Goal: Transaction & Acquisition: Download file/media

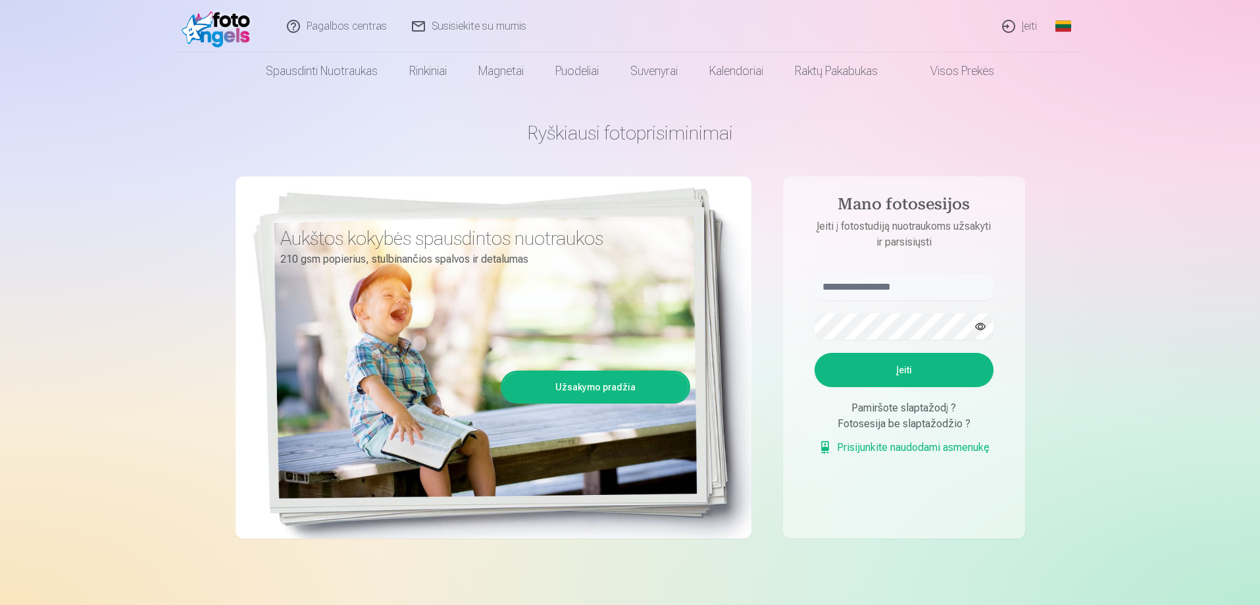
click at [1004, 24] on link "Įeiti" at bounding box center [1021, 26] width 60 height 53
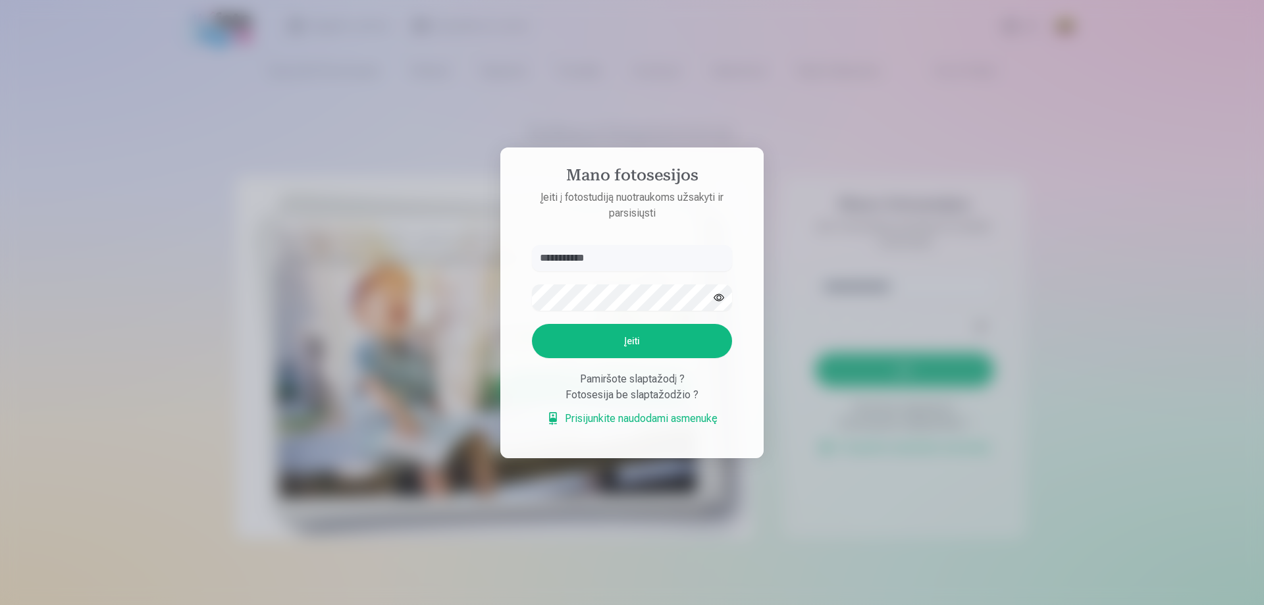
type input "**********"
click at [713, 295] on button "button" at bounding box center [718, 297] width 25 height 25
click at [532, 324] on button "Įeiti" at bounding box center [632, 341] width 200 height 34
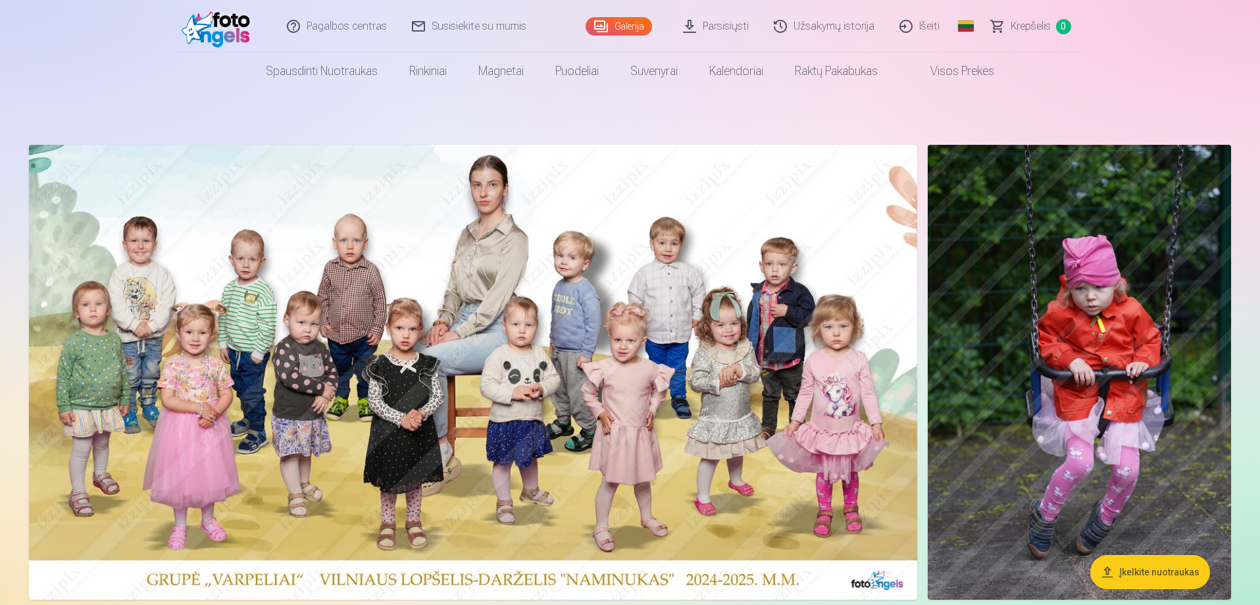
click at [484, 199] on img at bounding box center [473, 372] width 889 height 455
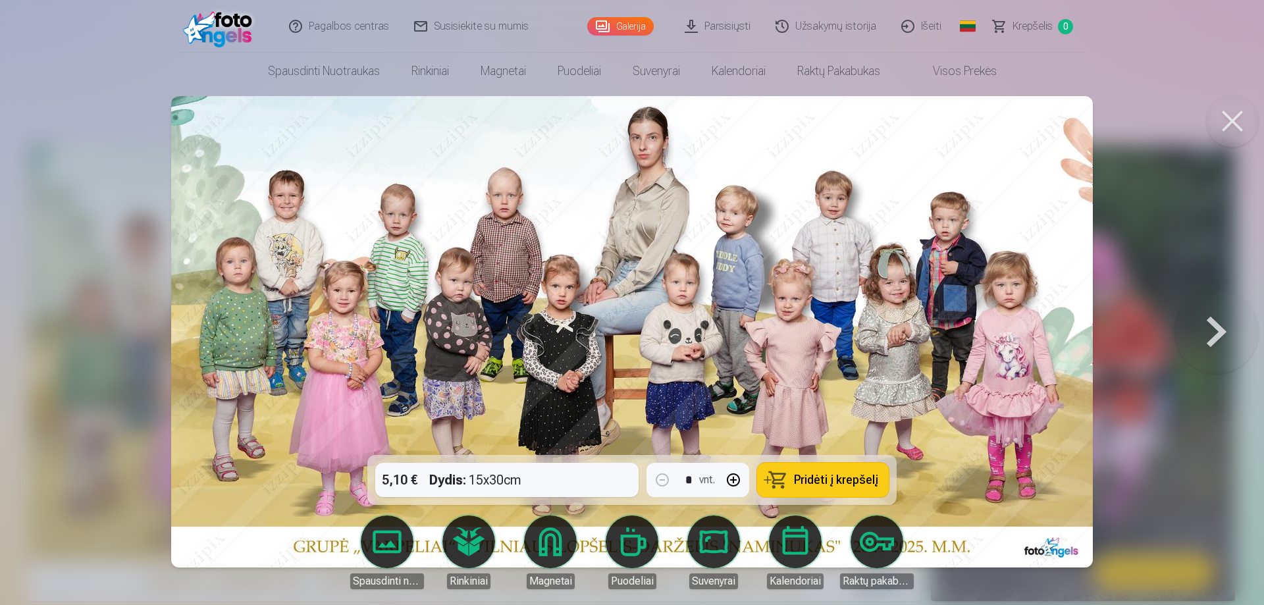
click at [35, 380] on div at bounding box center [632, 302] width 1264 height 605
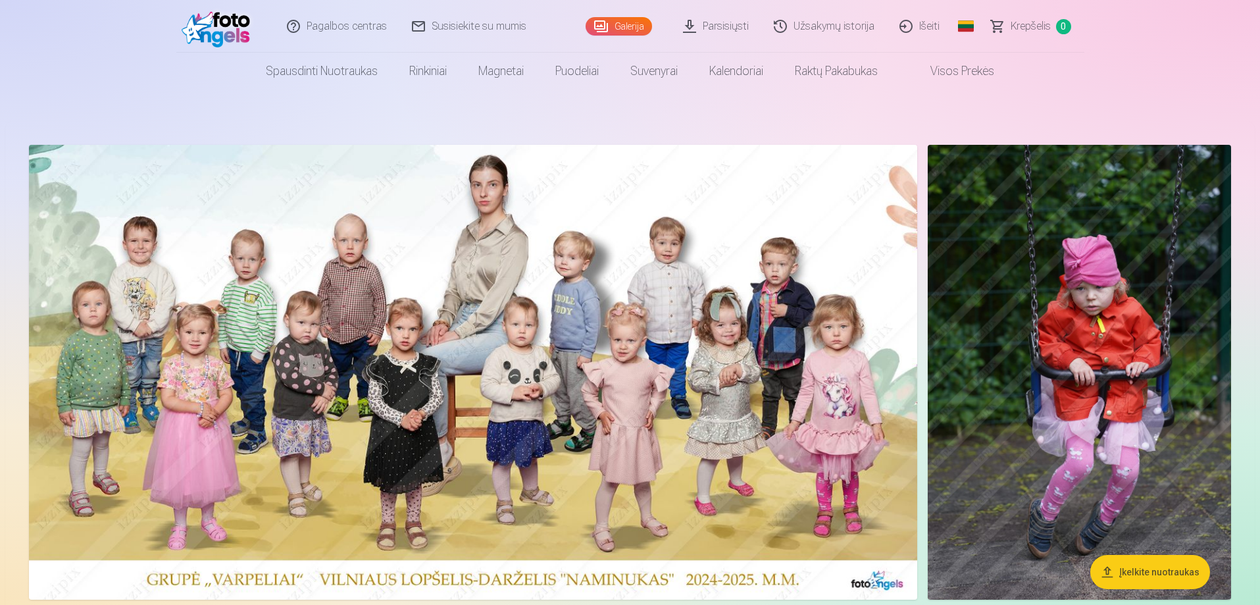
click at [746, 380] on img at bounding box center [473, 372] width 889 height 455
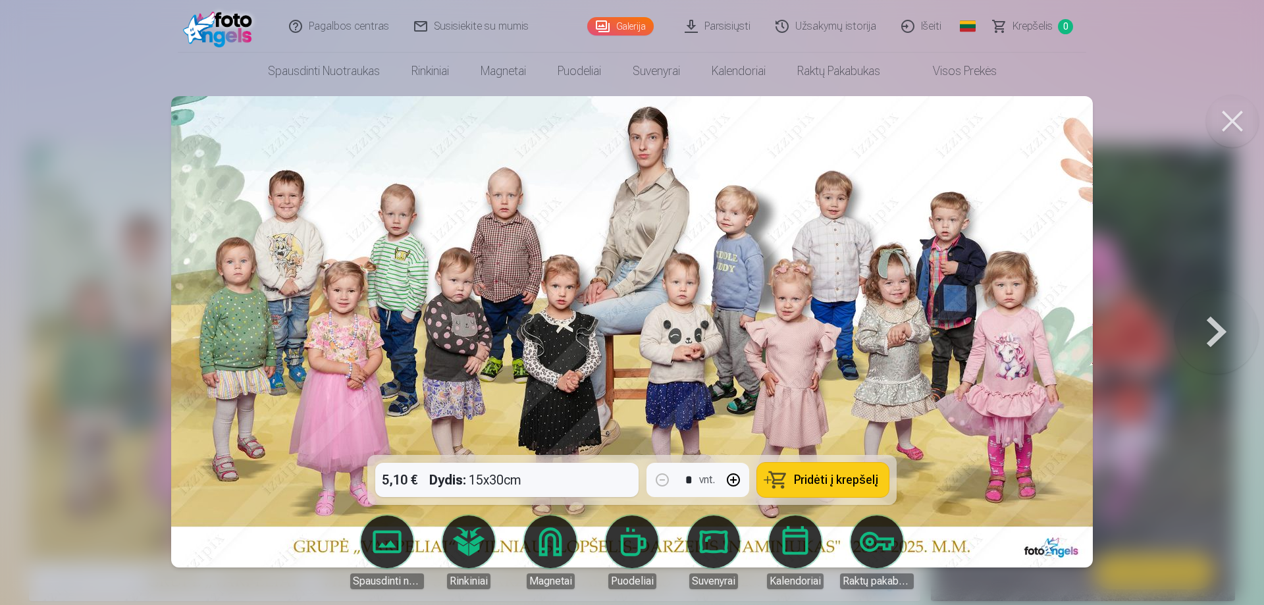
click at [73, 374] on div at bounding box center [632, 302] width 1264 height 605
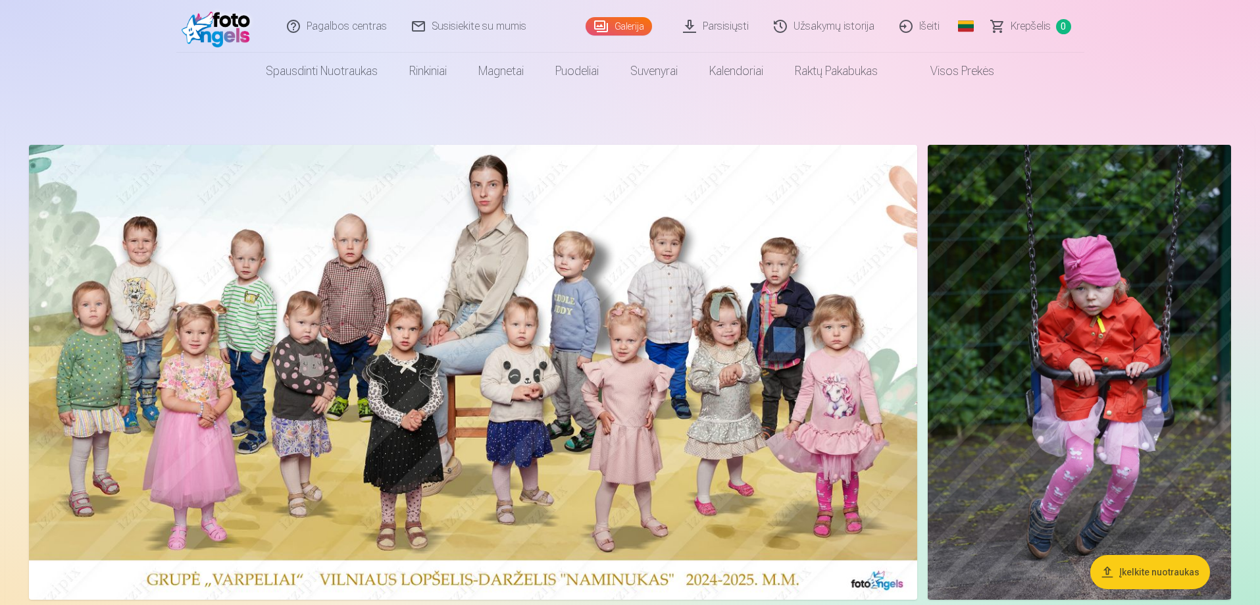
click at [848, 353] on img at bounding box center [473, 372] width 889 height 455
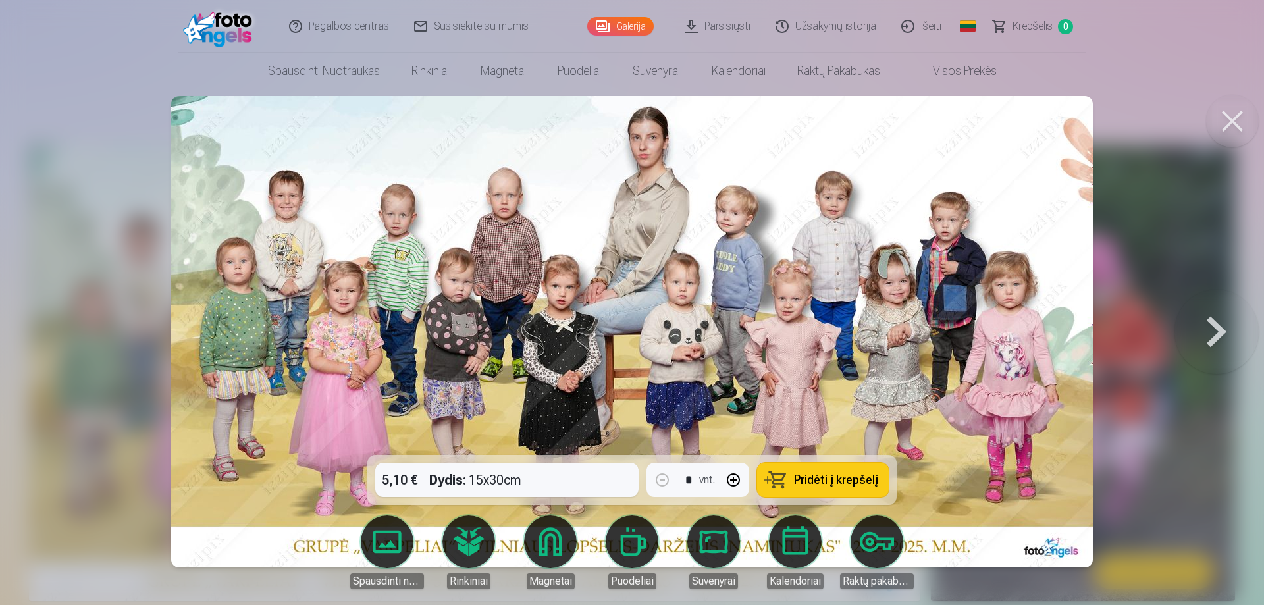
click at [532, 249] on img at bounding box center [631, 331] width 921 height 471
click at [20, 263] on div at bounding box center [632, 302] width 1264 height 605
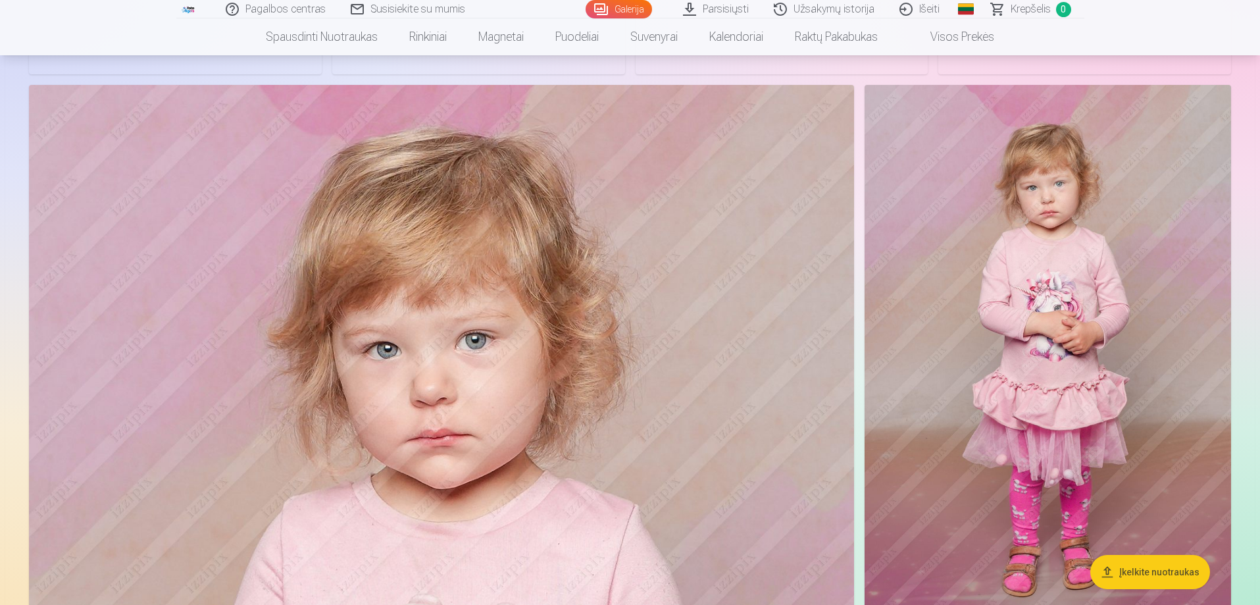
scroll to position [1909, 0]
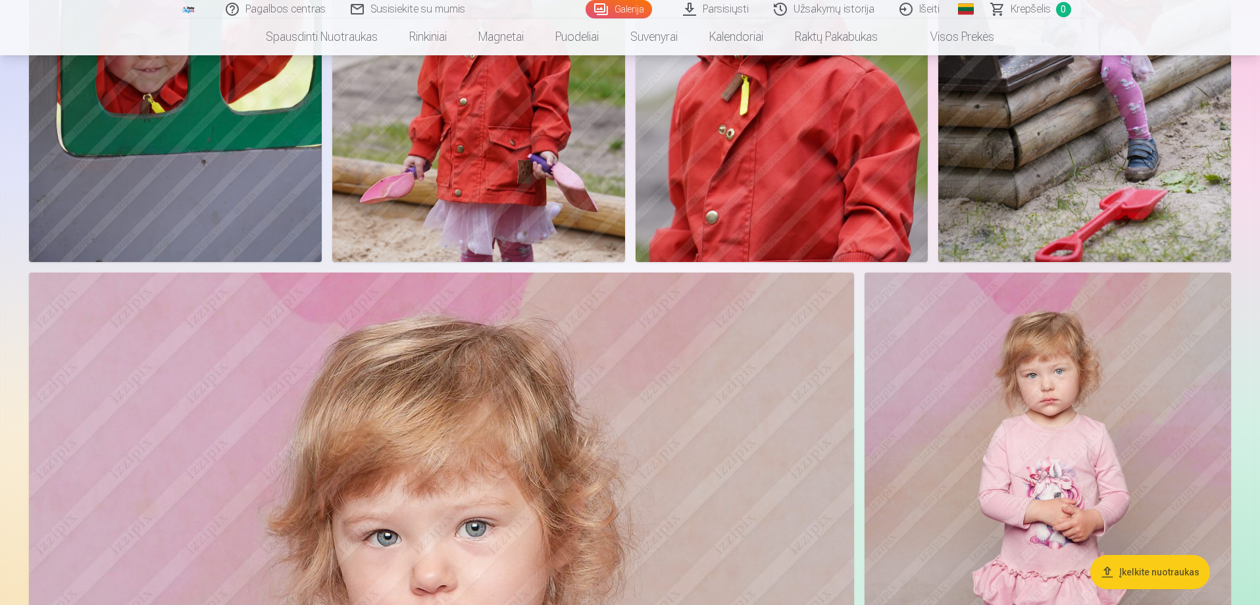
drag, startPoint x: 985, startPoint y: 348, endPoint x: 702, endPoint y: 339, distance: 283.2
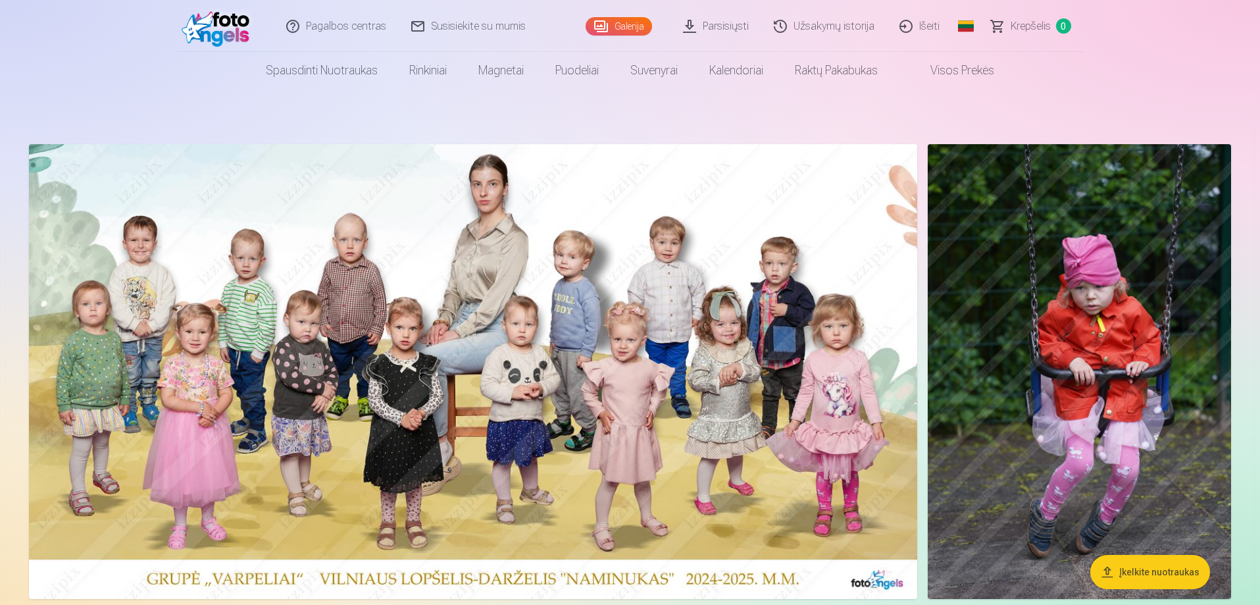
scroll to position [0, 0]
click at [479, 211] on img at bounding box center [473, 372] width 889 height 455
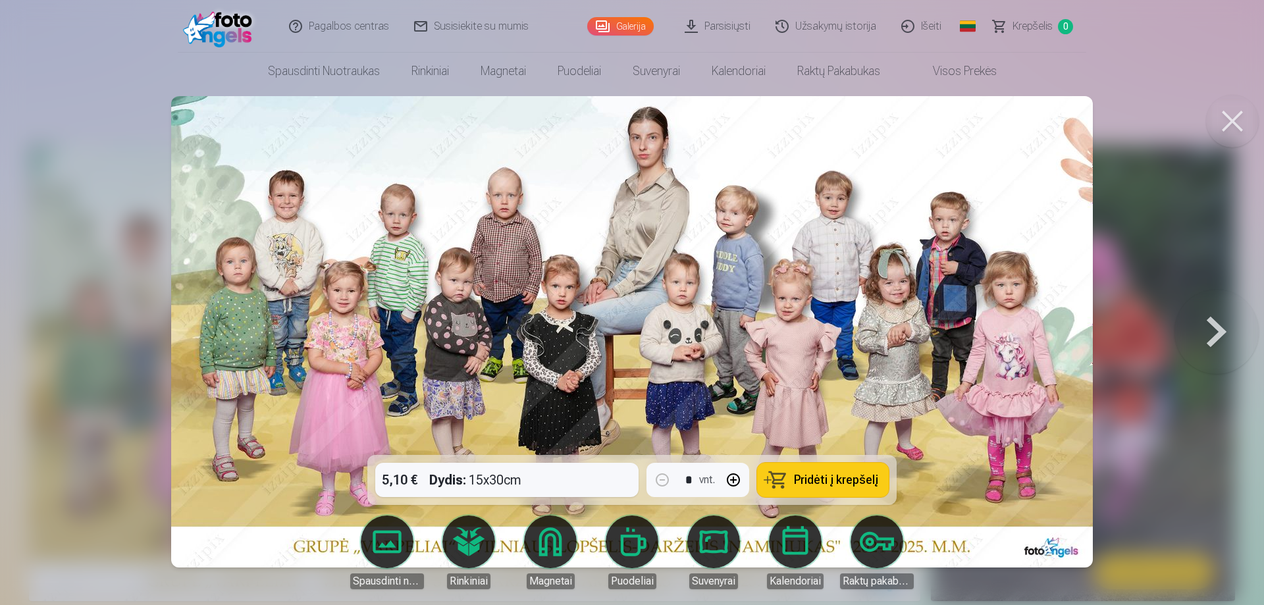
click at [1215, 329] on button at bounding box center [1216, 331] width 84 height 220
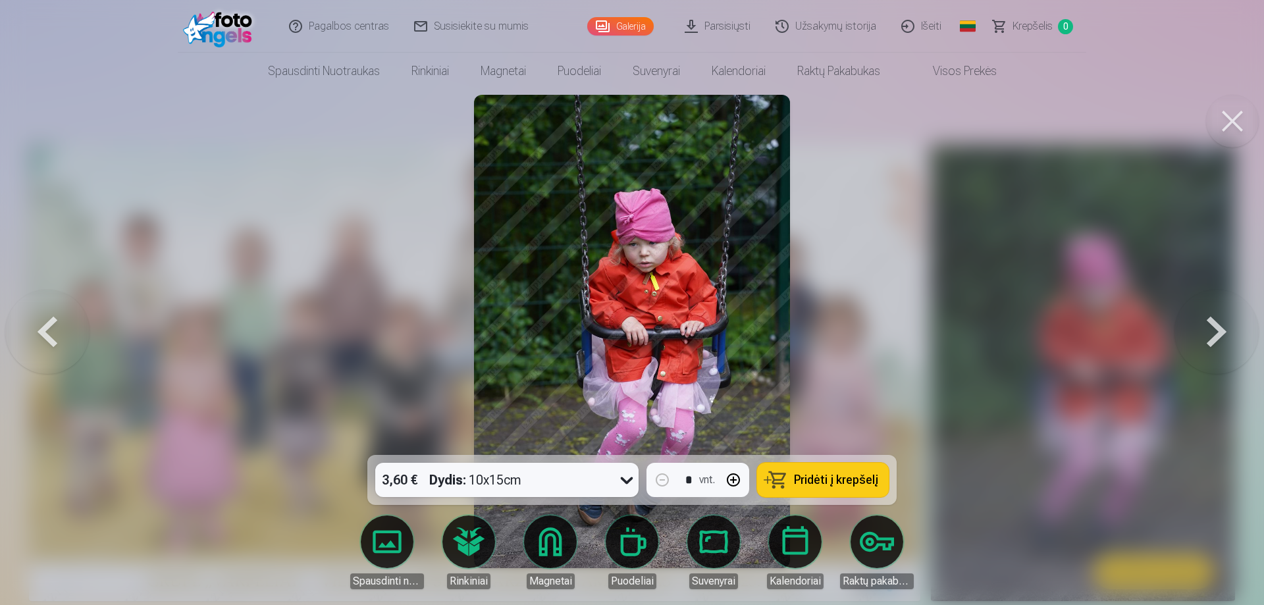
click at [1214, 328] on button at bounding box center [1216, 331] width 84 height 220
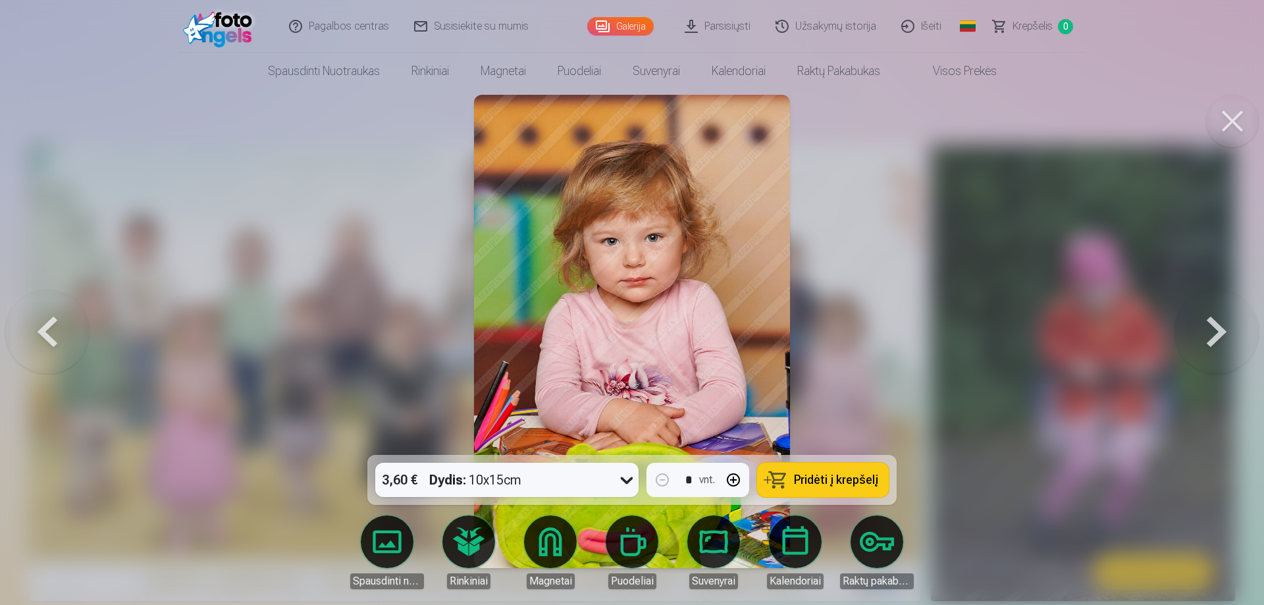
click at [1214, 328] on button at bounding box center [1216, 331] width 84 height 220
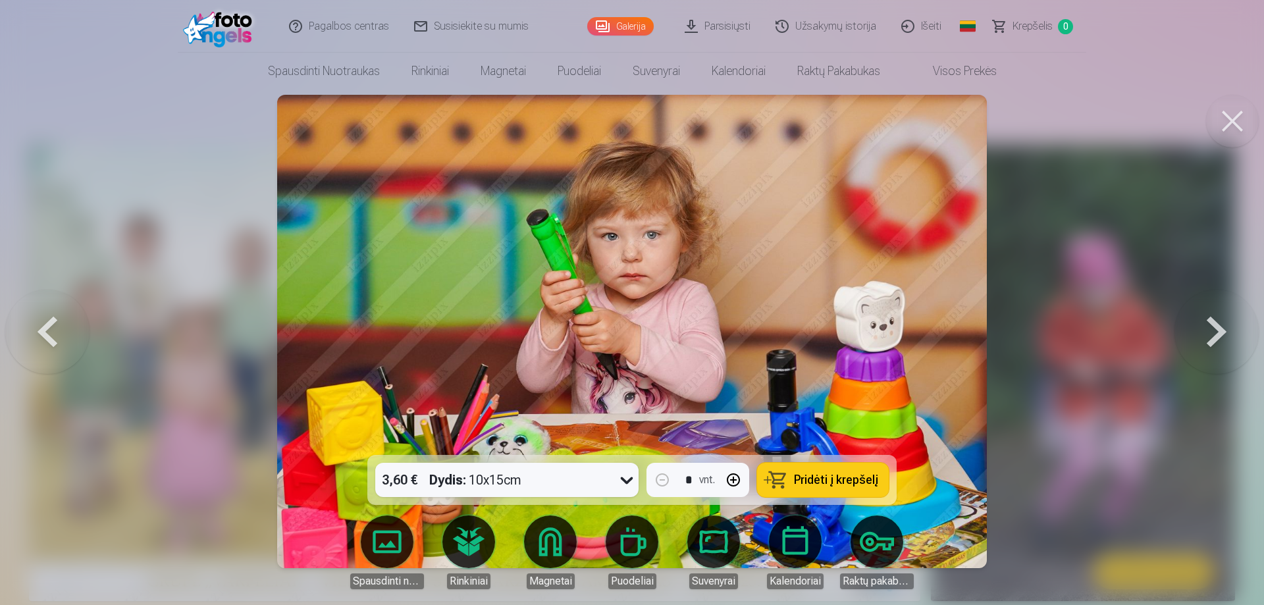
click at [1214, 328] on button at bounding box center [1216, 331] width 84 height 220
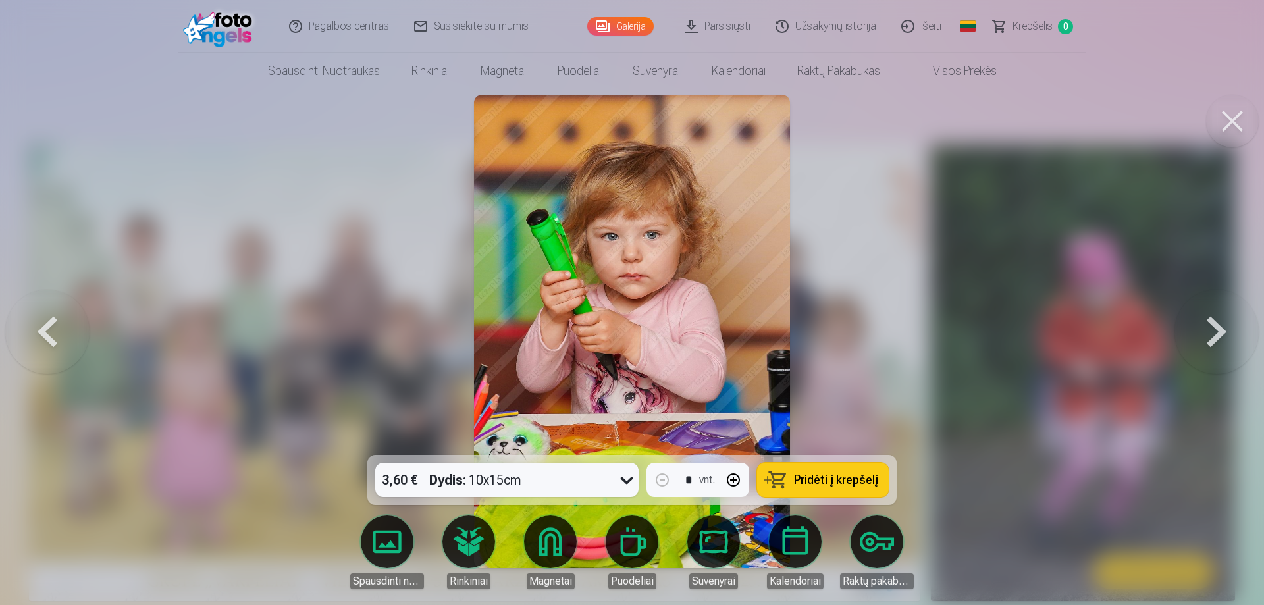
click at [1214, 328] on button at bounding box center [1216, 331] width 84 height 220
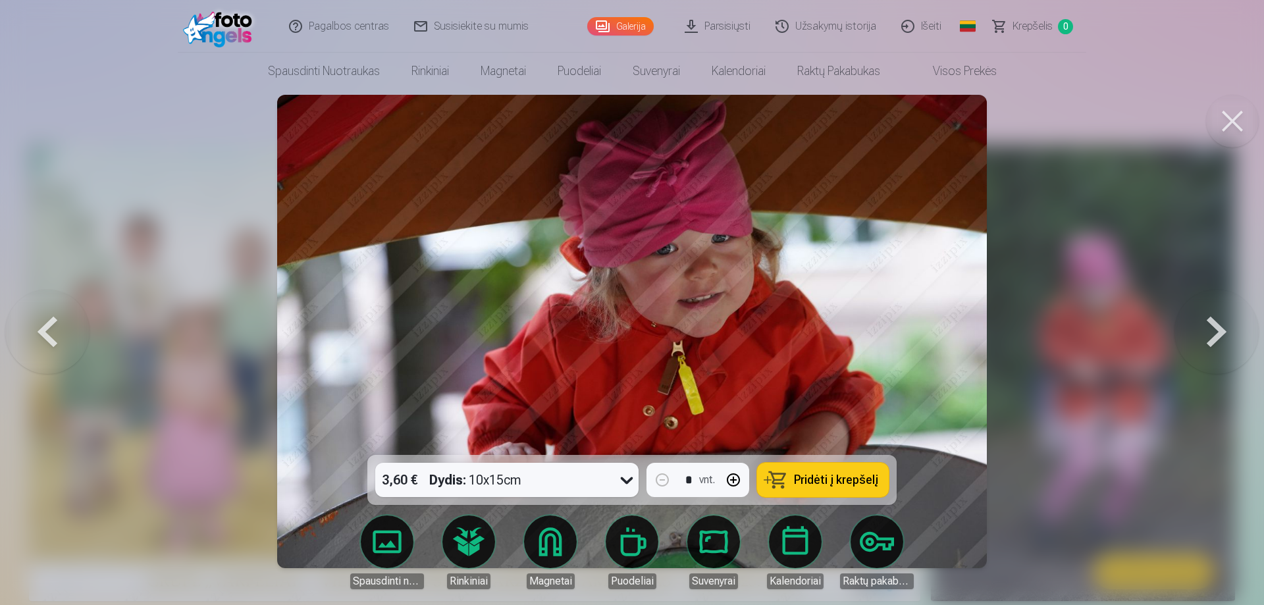
click at [1214, 328] on button at bounding box center [1216, 331] width 84 height 220
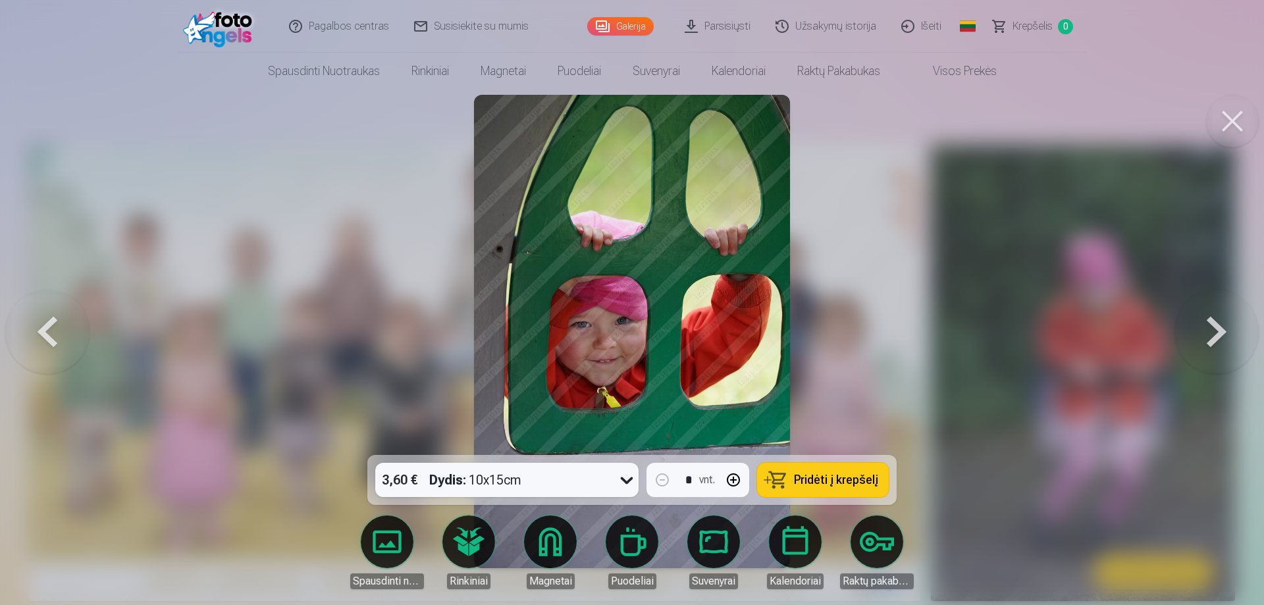
click at [1214, 328] on button at bounding box center [1216, 331] width 84 height 220
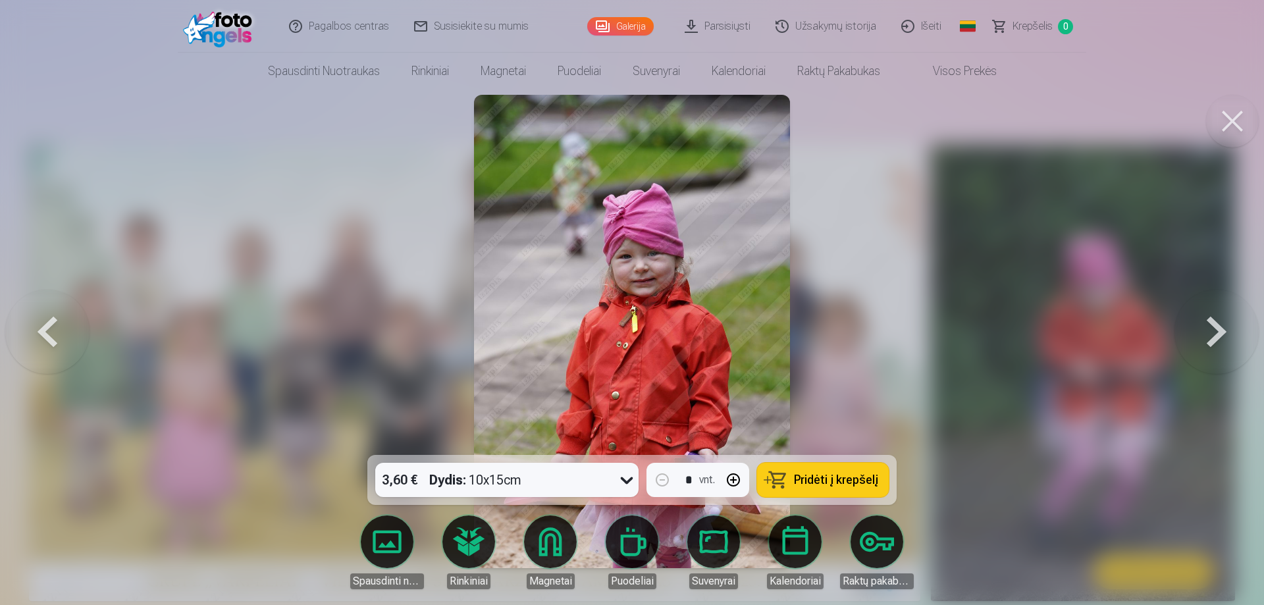
click at [1214, 328] on button at bounding box center [1216, 331] width 84 height 220
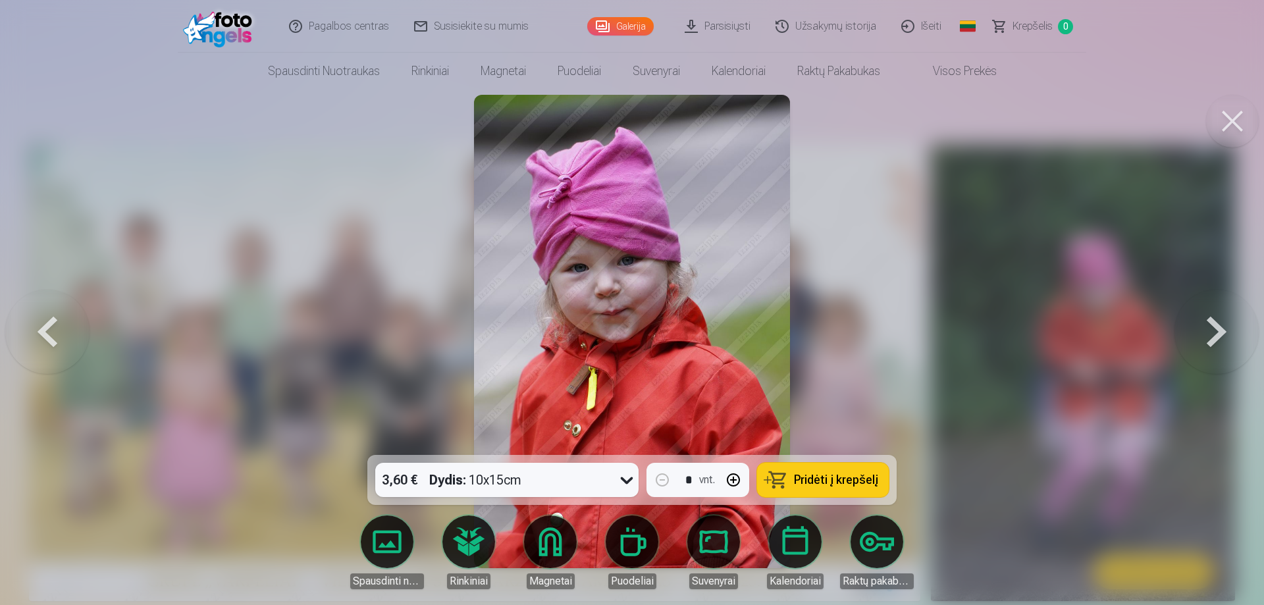
click at [1214, 328] on button at bounding box center [1216, 331] width 84 height 220
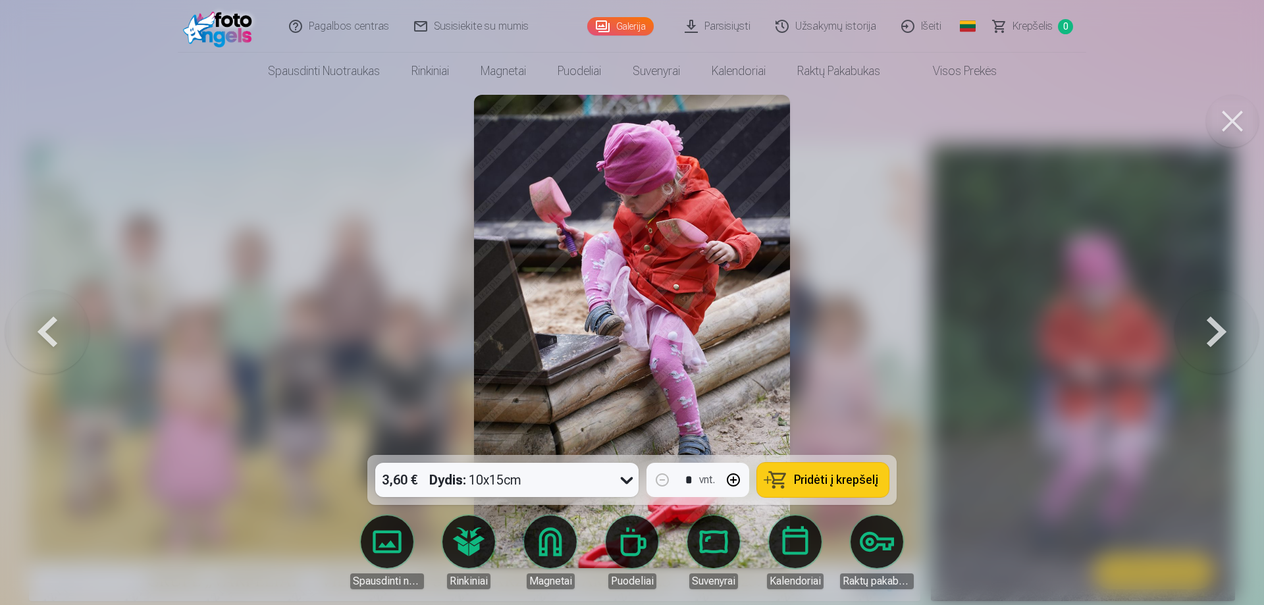
click at [1214, 328] on button at bounding box center [1216, 331] width 84 height 220
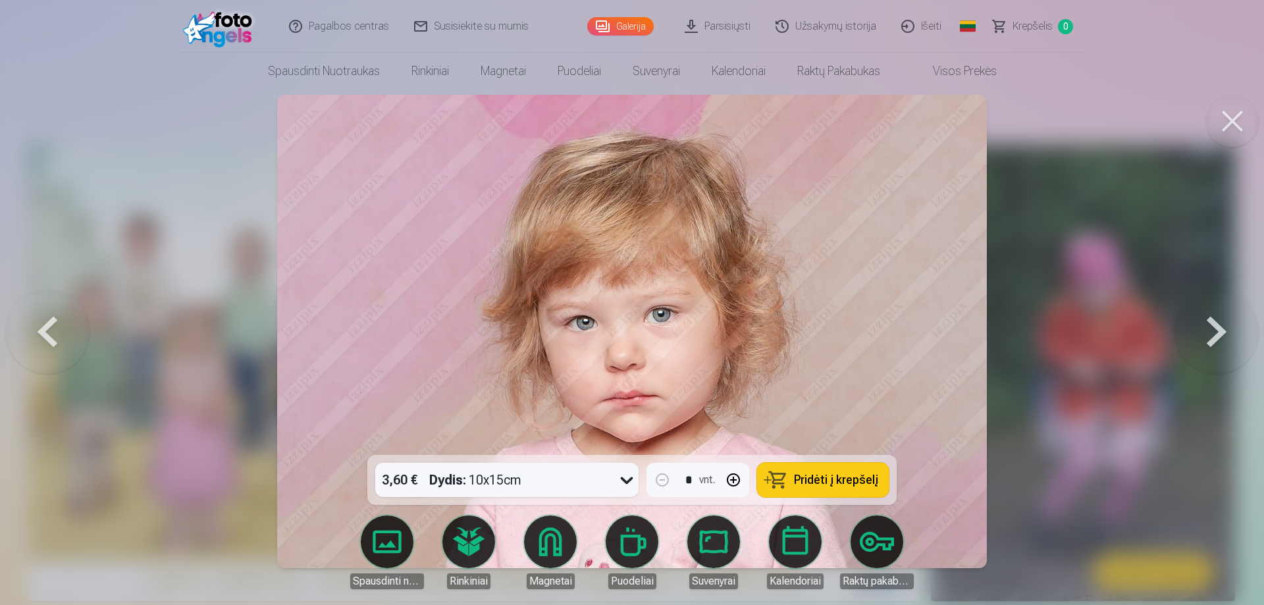
click at [1214, 328] on button at bounding box center [1216, 331] width 84 height 220
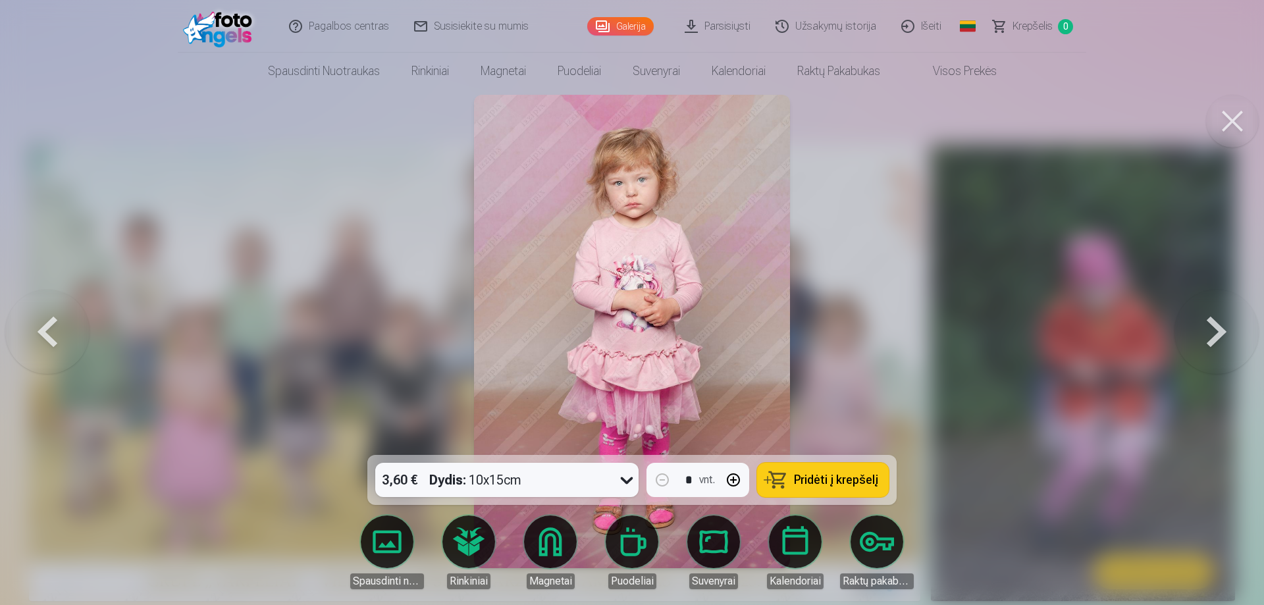
click at [1213, 332] on button at bounding box center [1216, 331] width 84 height 220
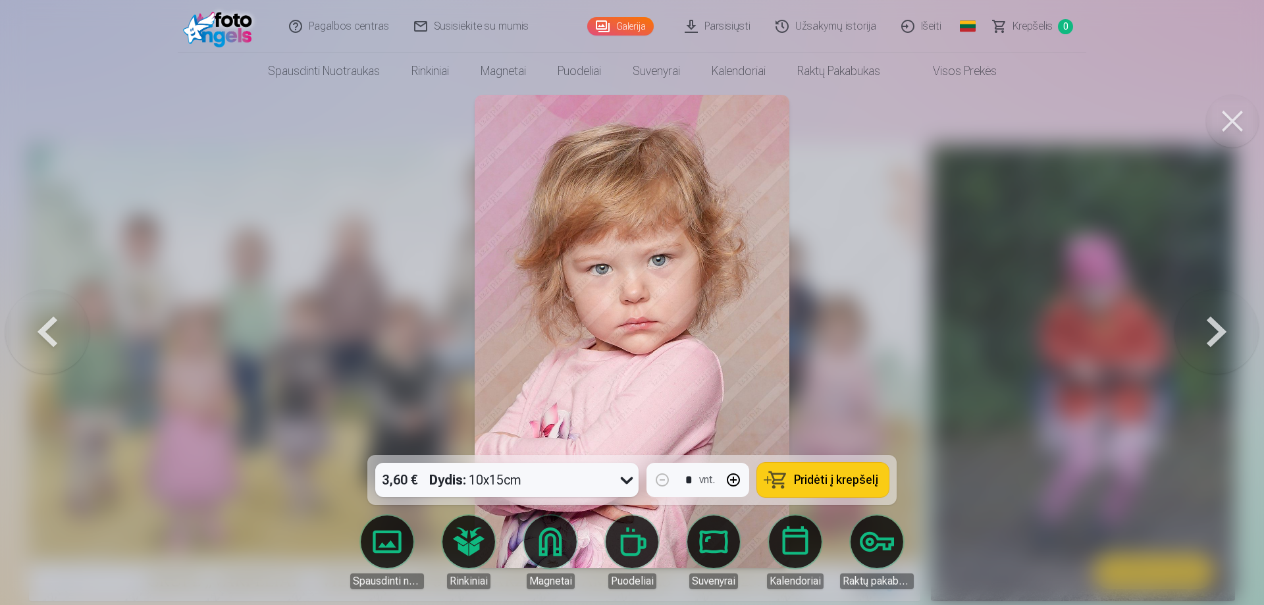
click at [1217, 338] on button at bounding box center [1216, 331] width 84 height 220
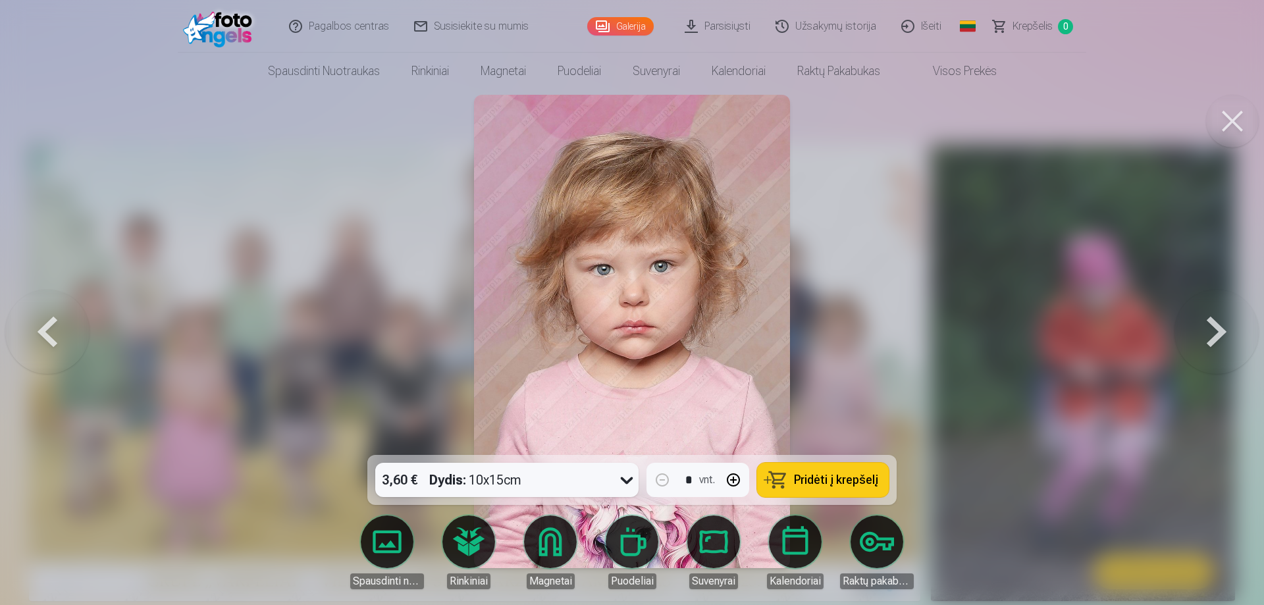
click at [1217, 338] on button at bounding box center [1216, 331] width 84 height 220
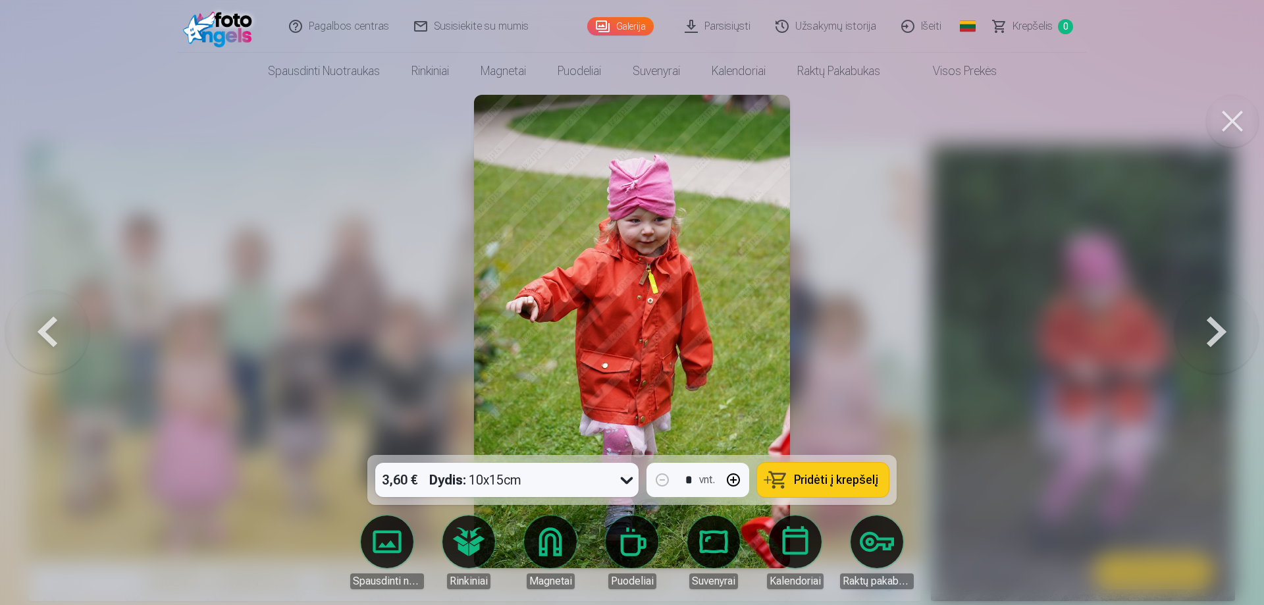
click at [1217, 338] on button at bounding box center [1216, 331] width 84 height 220
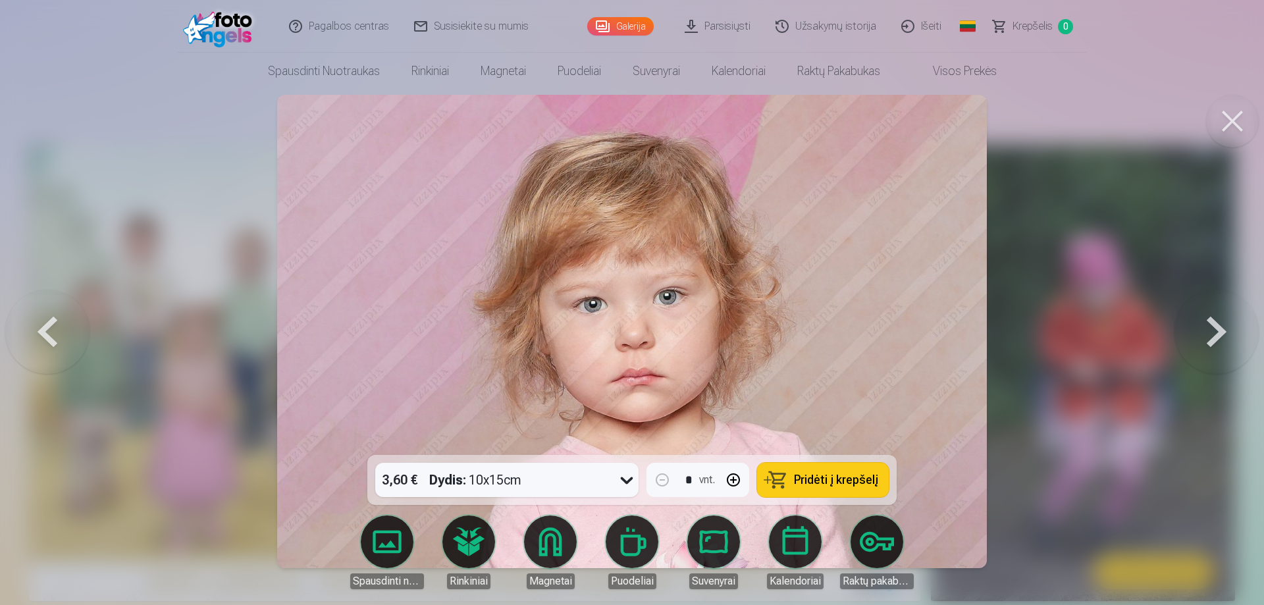
click at [1214, 331] on button at bounding box center [1216, 331] width 84 height 220
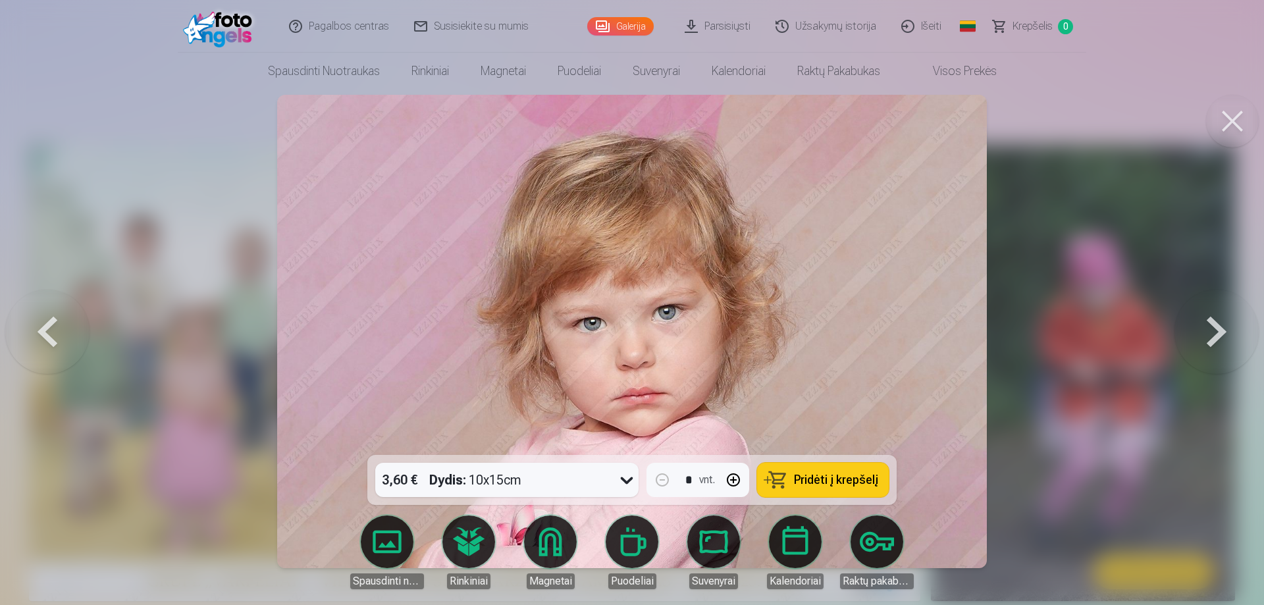
click at [1214, 331] on button at bounding box center [1216, 331] width 84 height 220
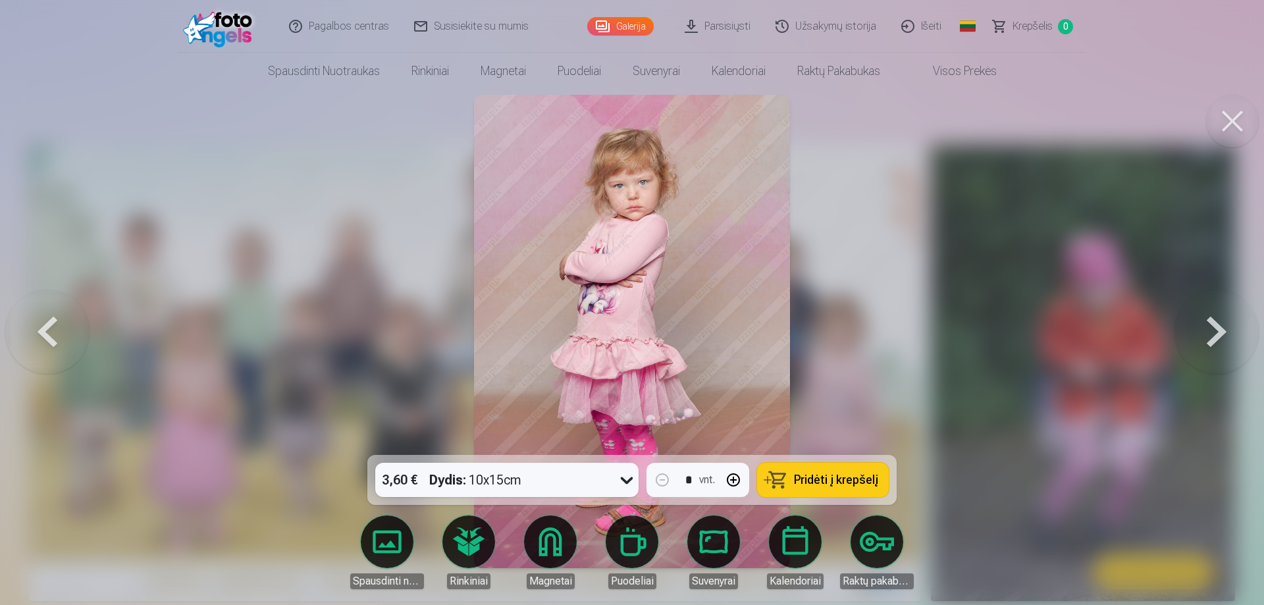
click at [433, 477] on strong "Dydis :" at bounding box center [447, 480] width 37 height 18
click at [1218, 334] on button at bounding box center [1216, 331] width 84 height 220
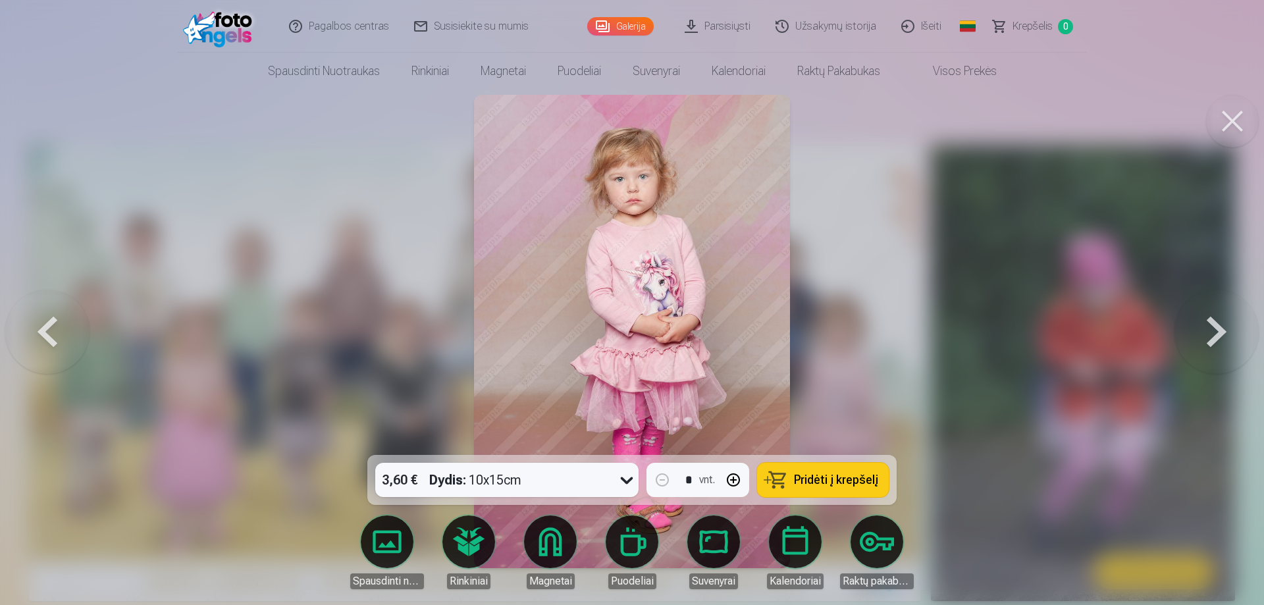
click at [1218, 334] on button at bounding box center [1216, 331] width 84 height 220
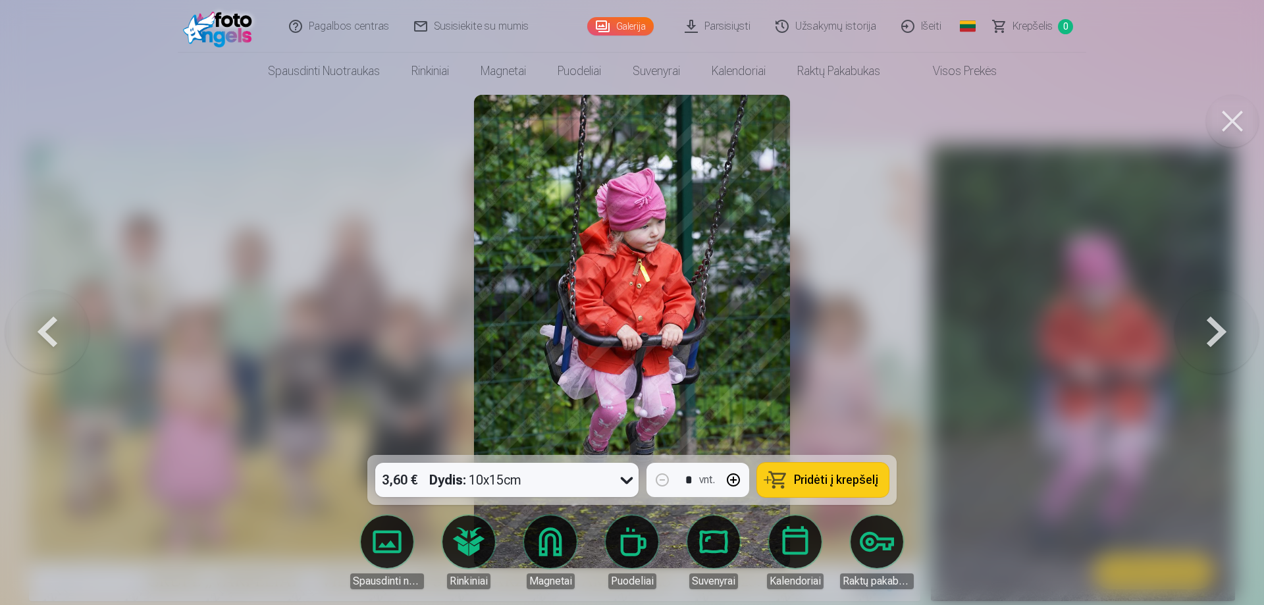
click at [51, 320] on button at bounding box center [47, 331] width 84 height 220
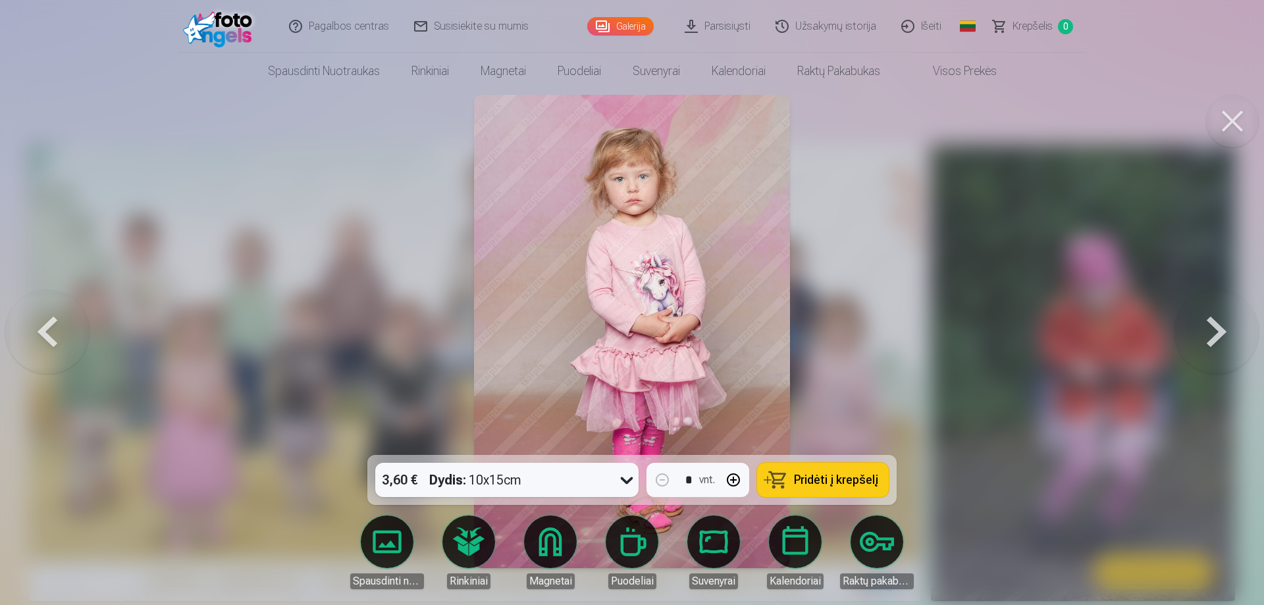
click at [1210, 324] on button at bounding box center [1216, 331] width 84 height 220
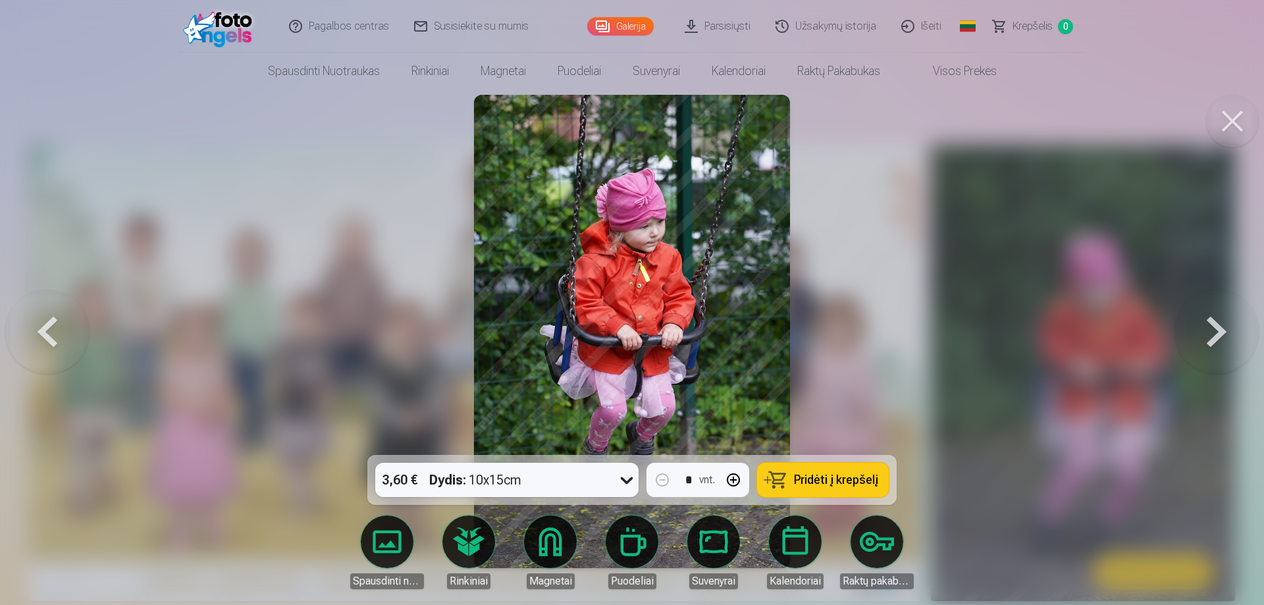
click at [1210, 324] on button at bounding box center [1216, 331] width 84 height 220
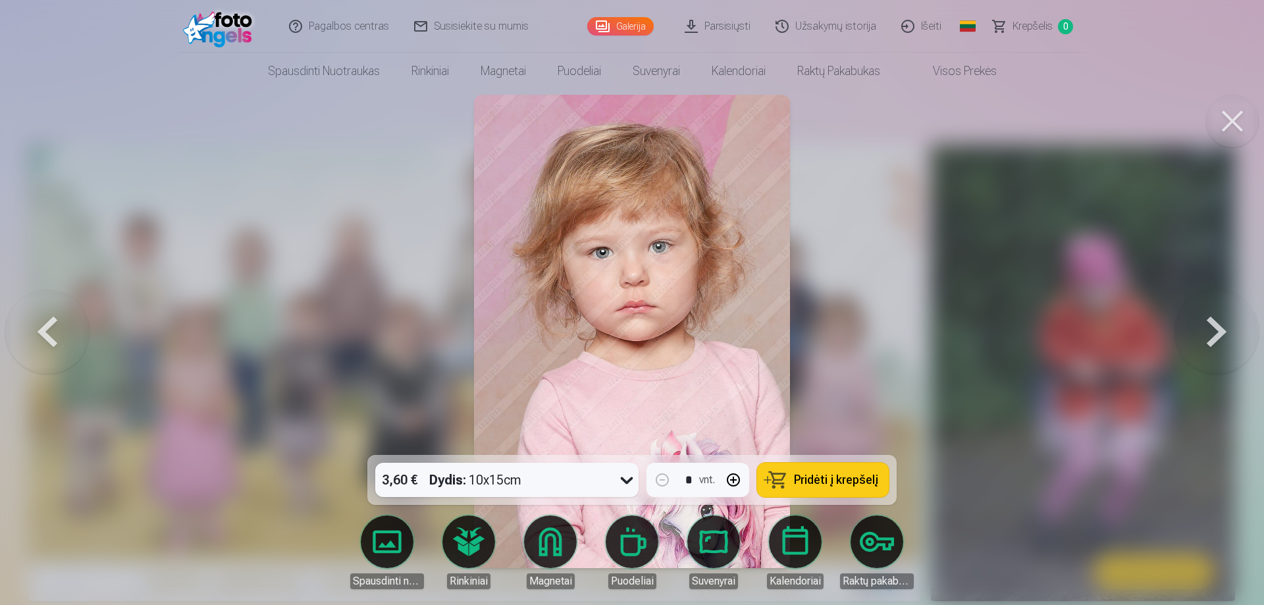
click at [1210, 324] on button at bounding box center [1216, 331] width 84 height 220
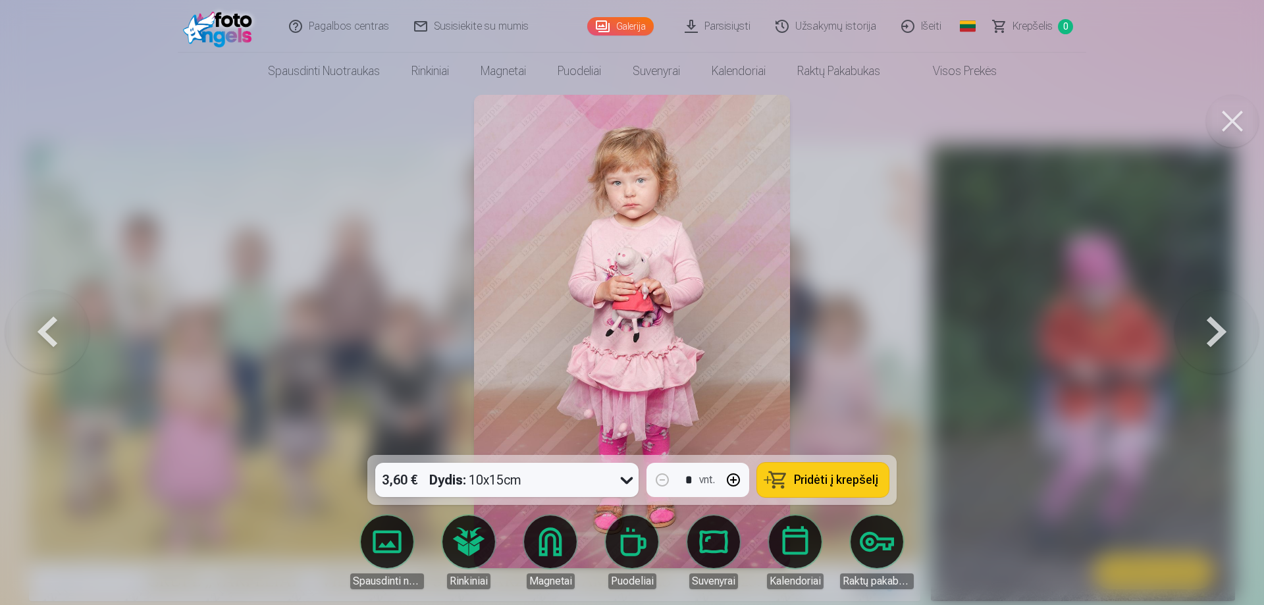
click at [1210, 324] on button at bounding box center [1216, 331] width 84 height 220
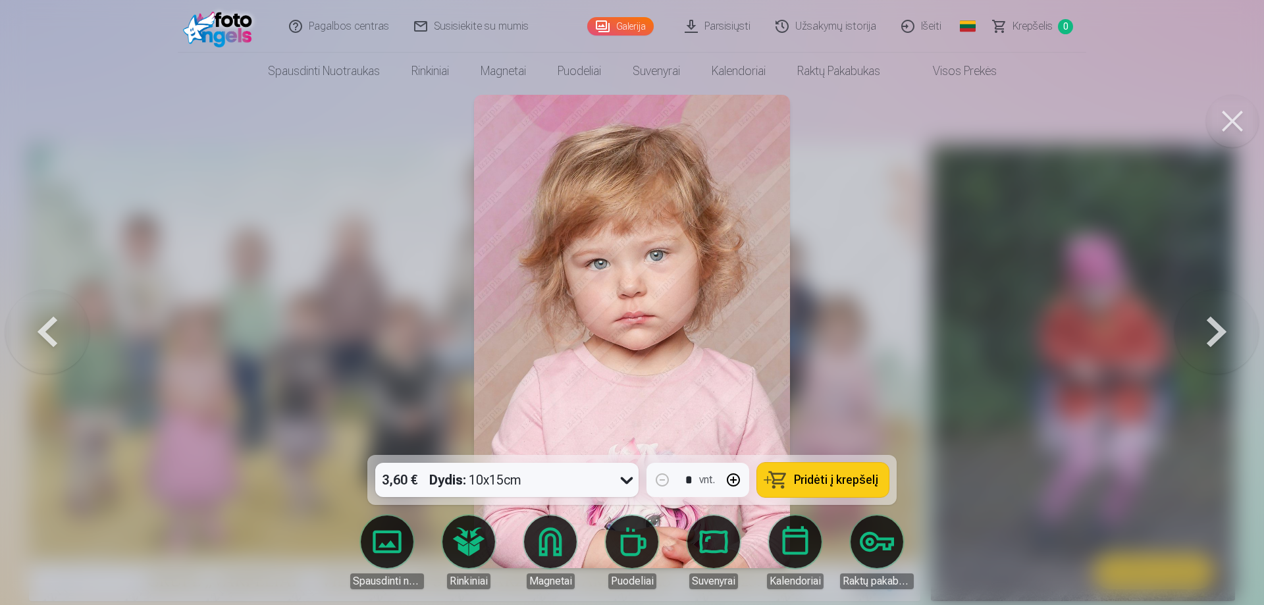
click at [1210, 324] on button at bounding box center [1216, 331] width 84 height 220
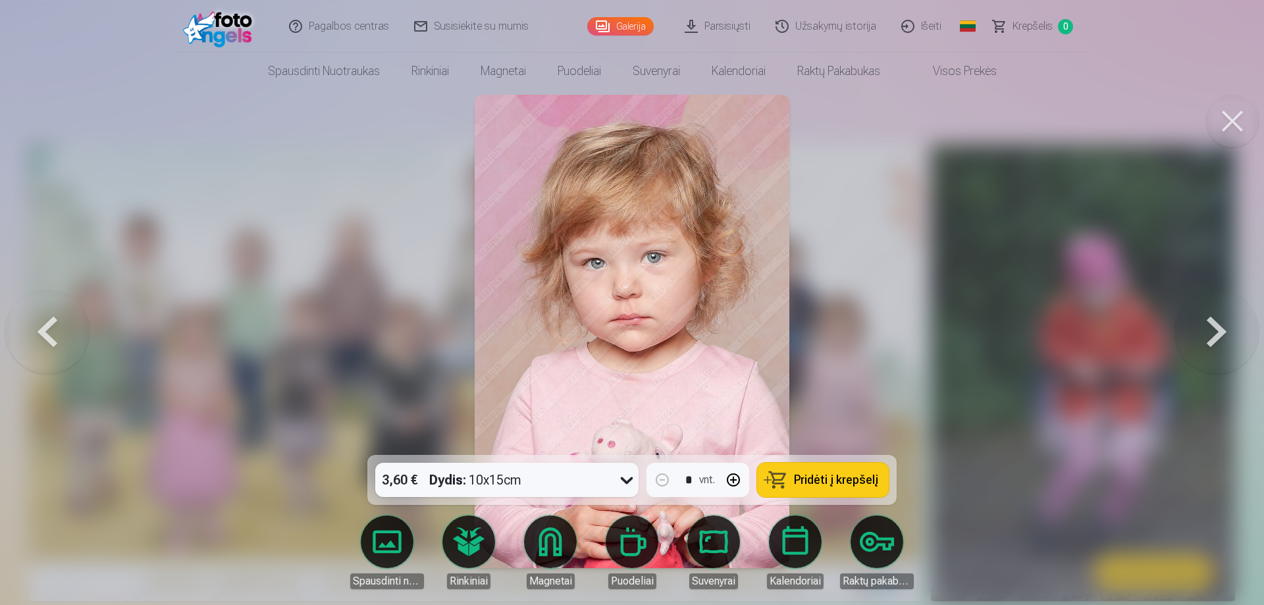
click at [1210, 324] on button at bounding box center [1216, 331] width 84 height 220
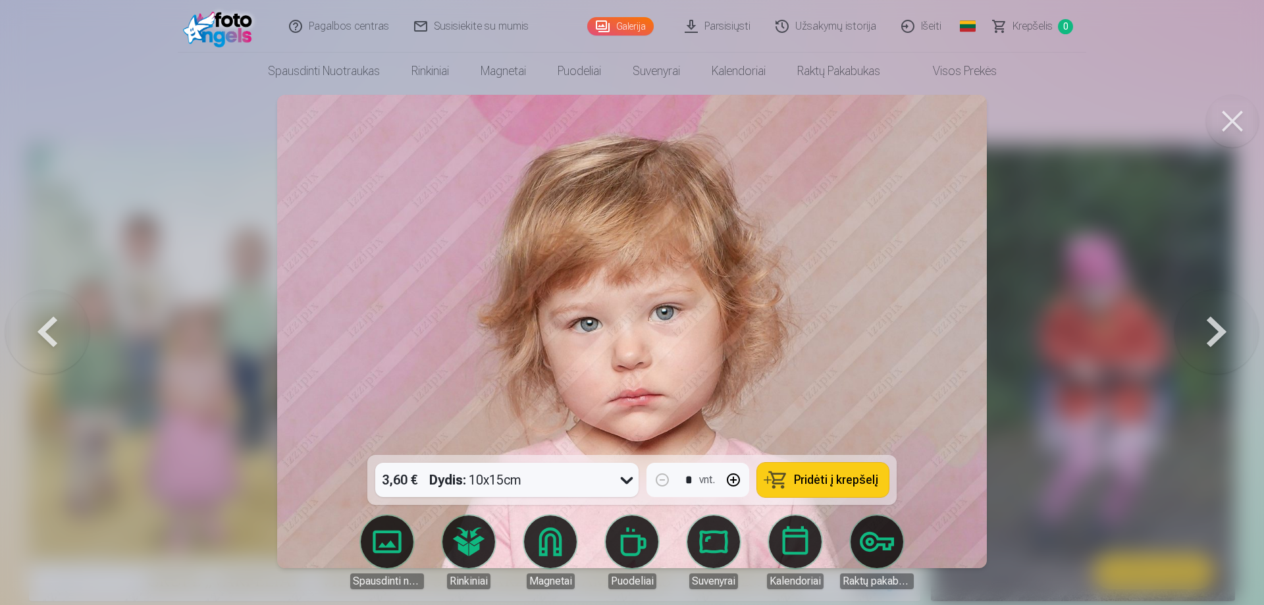
click at [1210, 324] on button at bounding box center [1216, 331] width 84 height 220
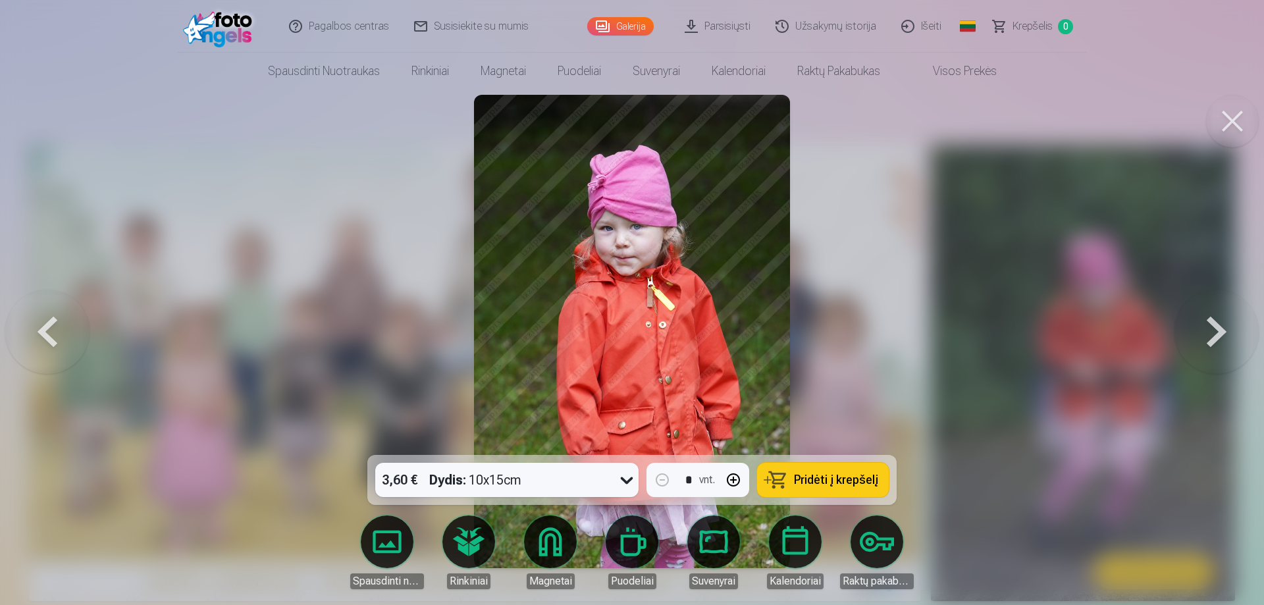
click at [1210, 324] on button at bounding box center [1216, 331] width 84 height 220
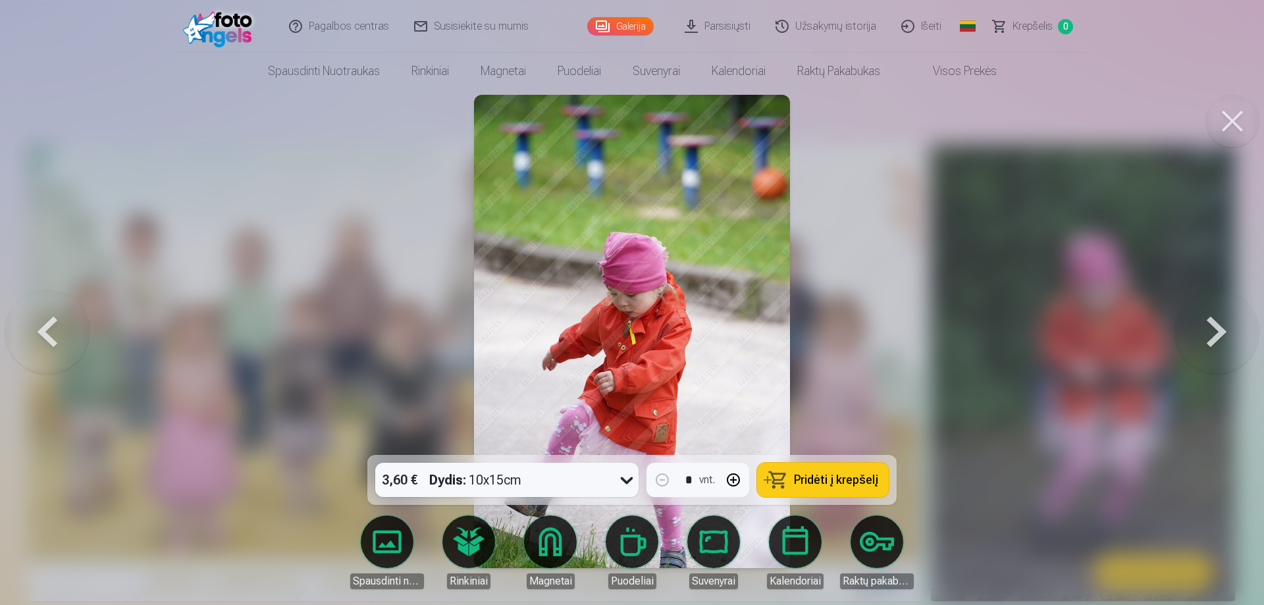
click at [1210, 324] on button at bounding box center [1216, 331] width 84 height 220
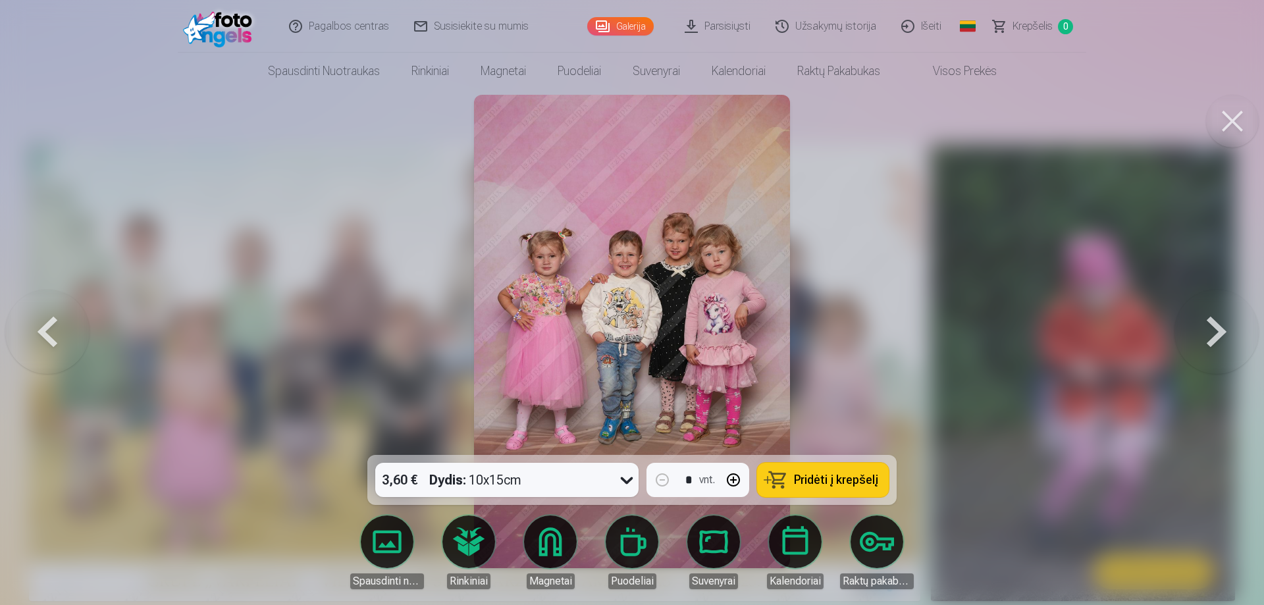
click at [1214, 332] on button at bounding box center [1216, 331] width 84 height 220
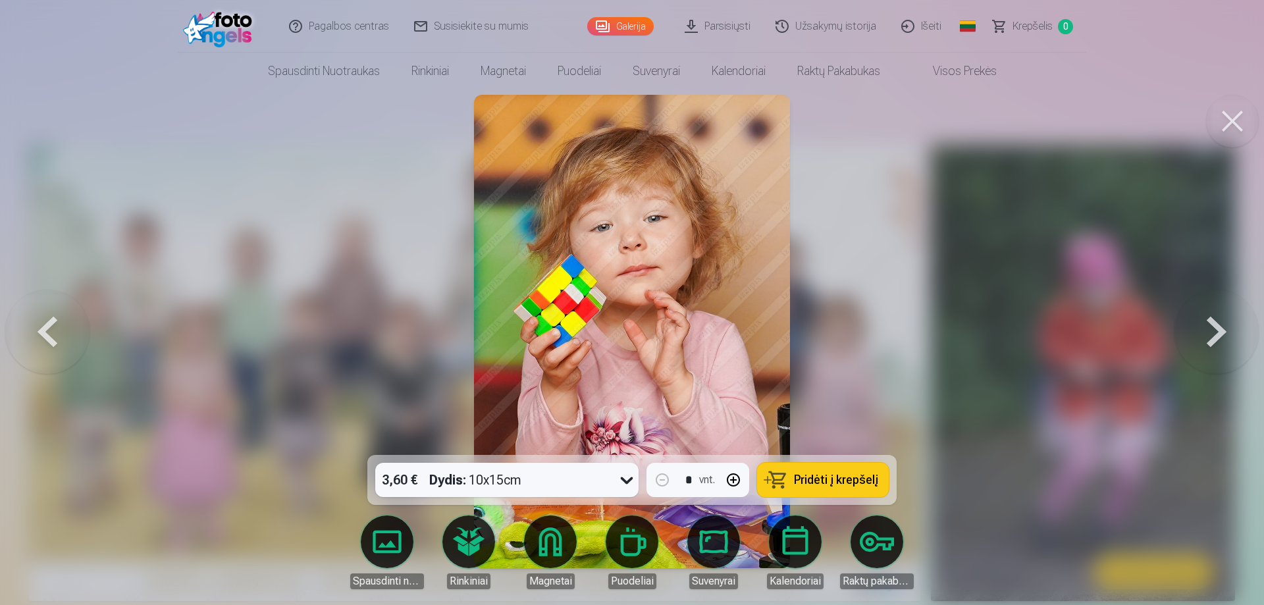
click at [1214, 332] on button at bounding box center [1216, 331] width 84 height 220
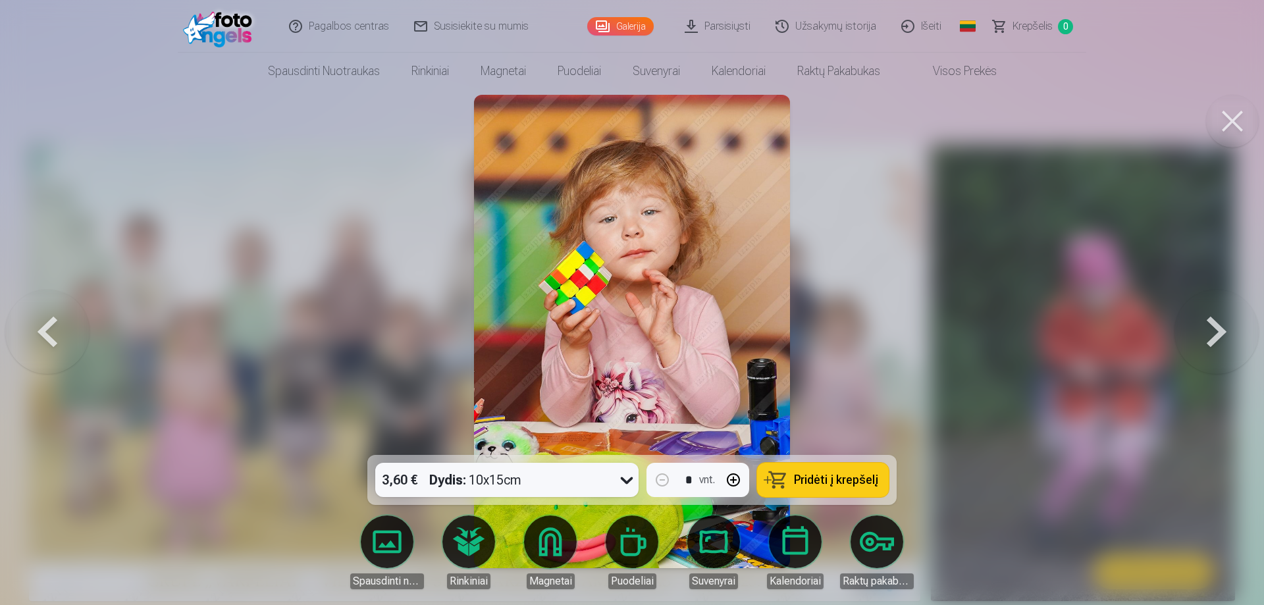
click at [1209, 331] on button at bounding box center [1216, 331] width 84 height 220
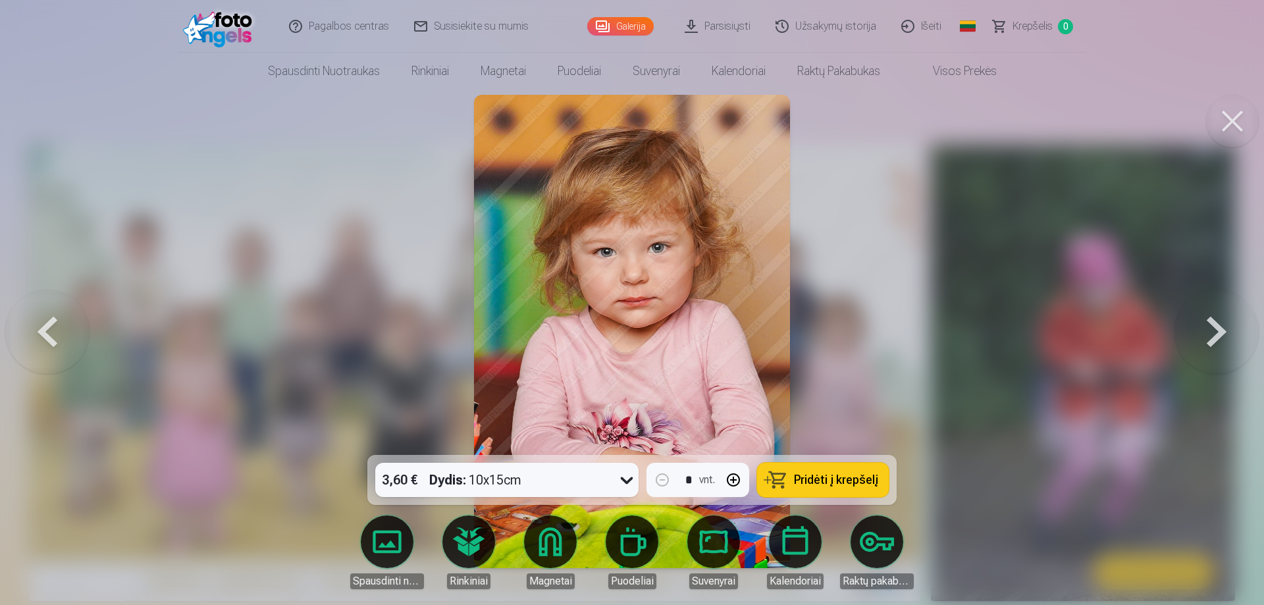
click at [1212, 324] on button at bounding box center [1216, 331] width 84 height 220
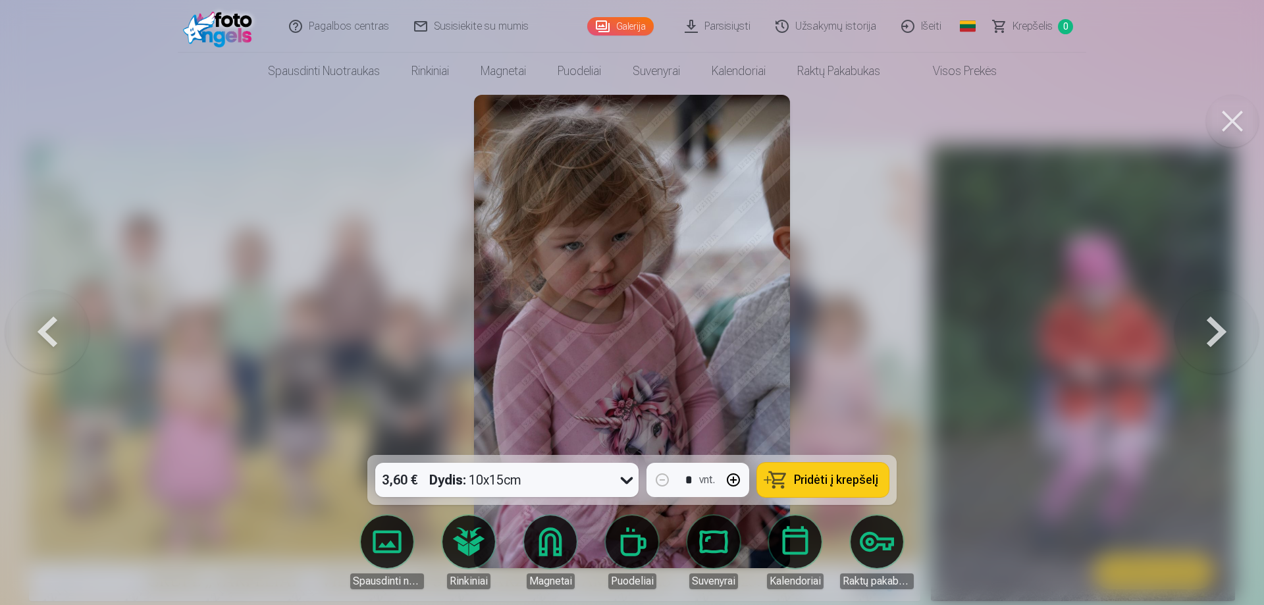
click at [1210, 334] on button at bounding box center [1216, 331] width 84 height 220
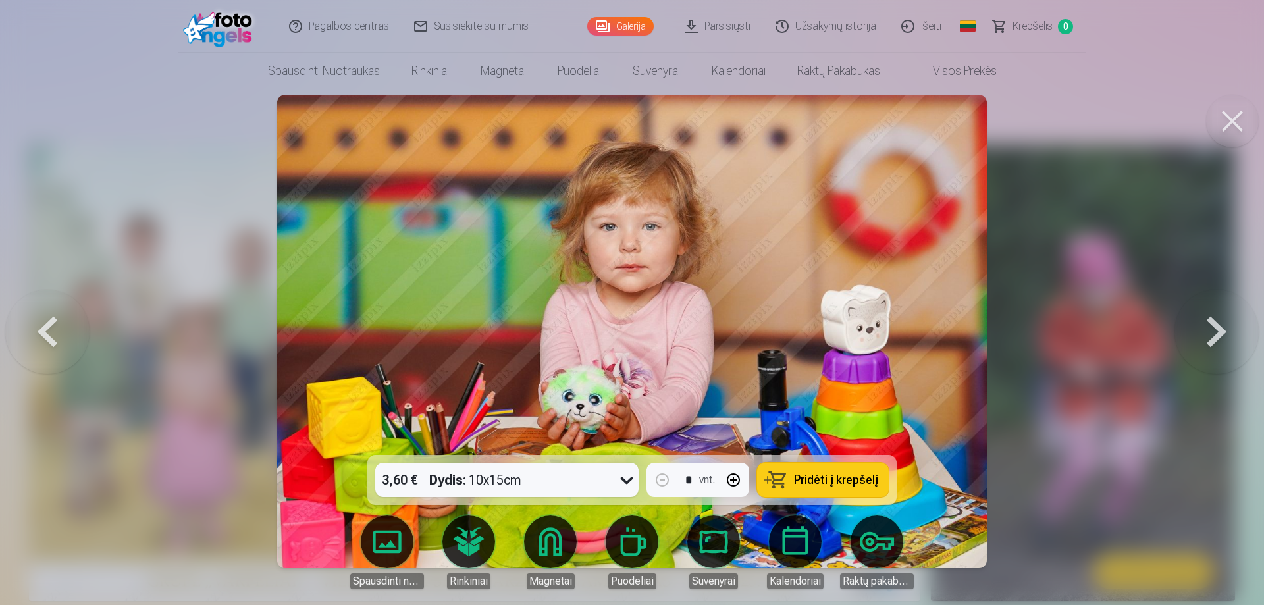
click at [1210, 334] on button at bounding box center [1216, 331] width 84 height 220
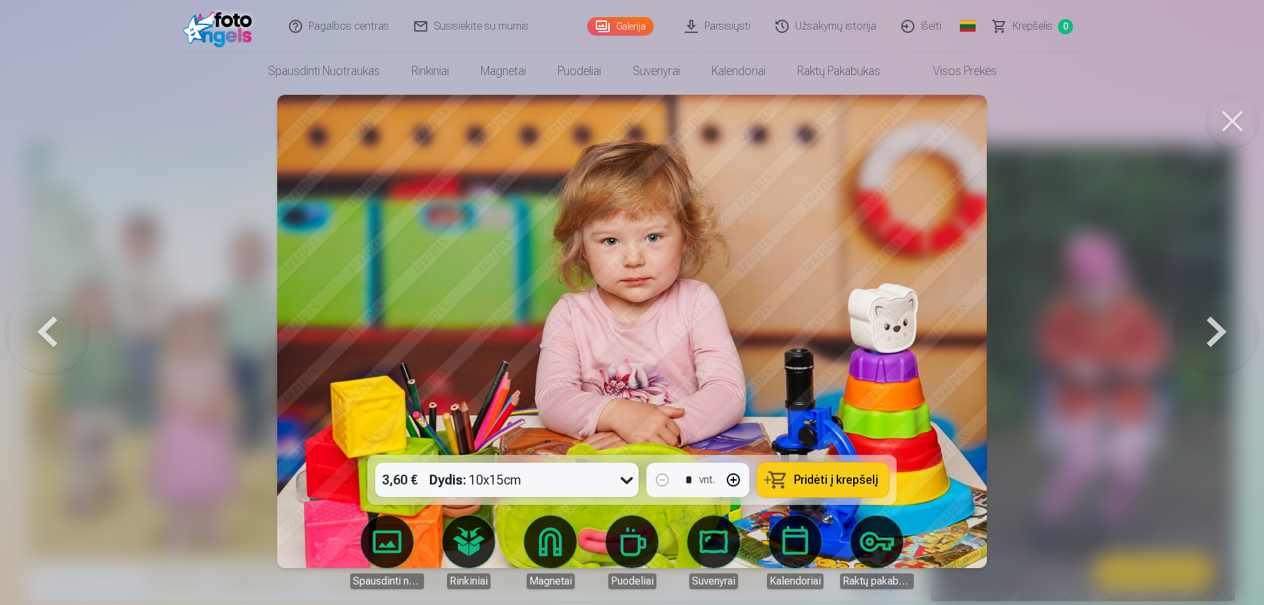
click at [1211, 334] on button at bounding box center [1216, 331] width 84 height 220
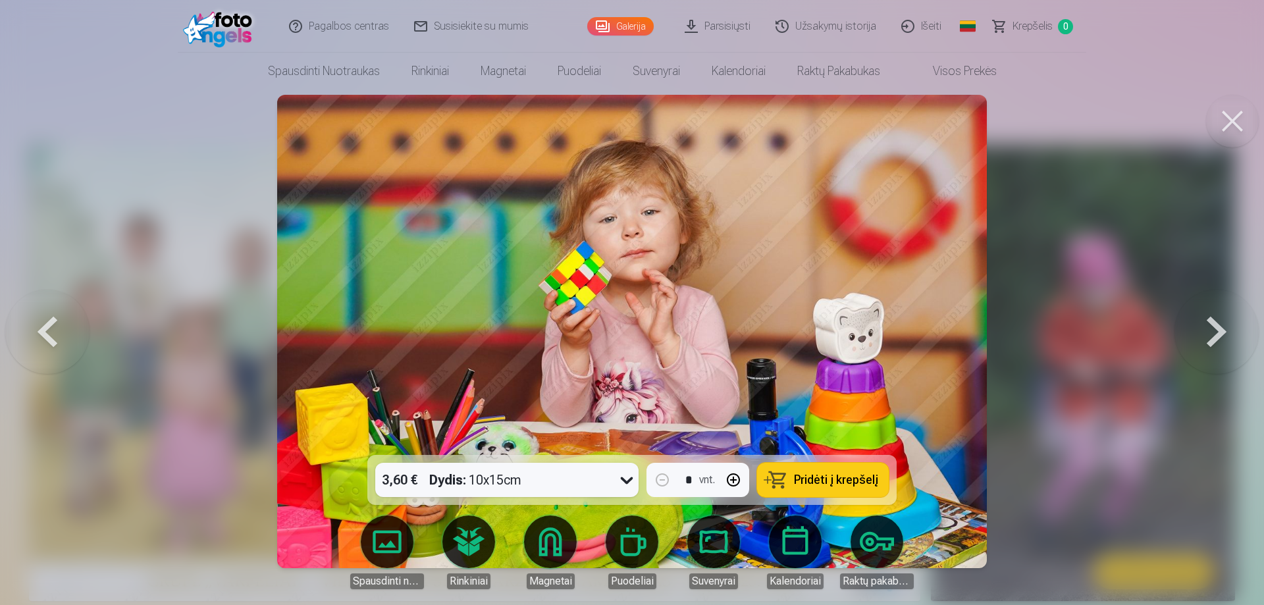
click at [1213, 334] on button at bounding box center [1216, 331] width 84 height 220
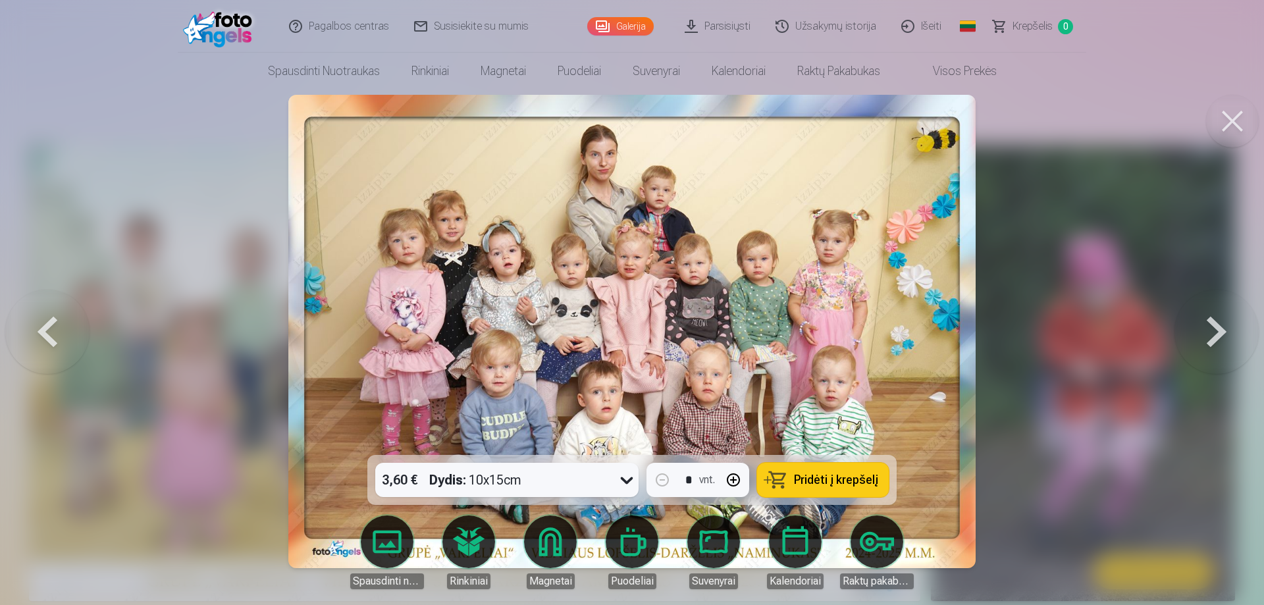
click at [1206, 342] on button at bounding box center [1216, 331] width 84 height 220
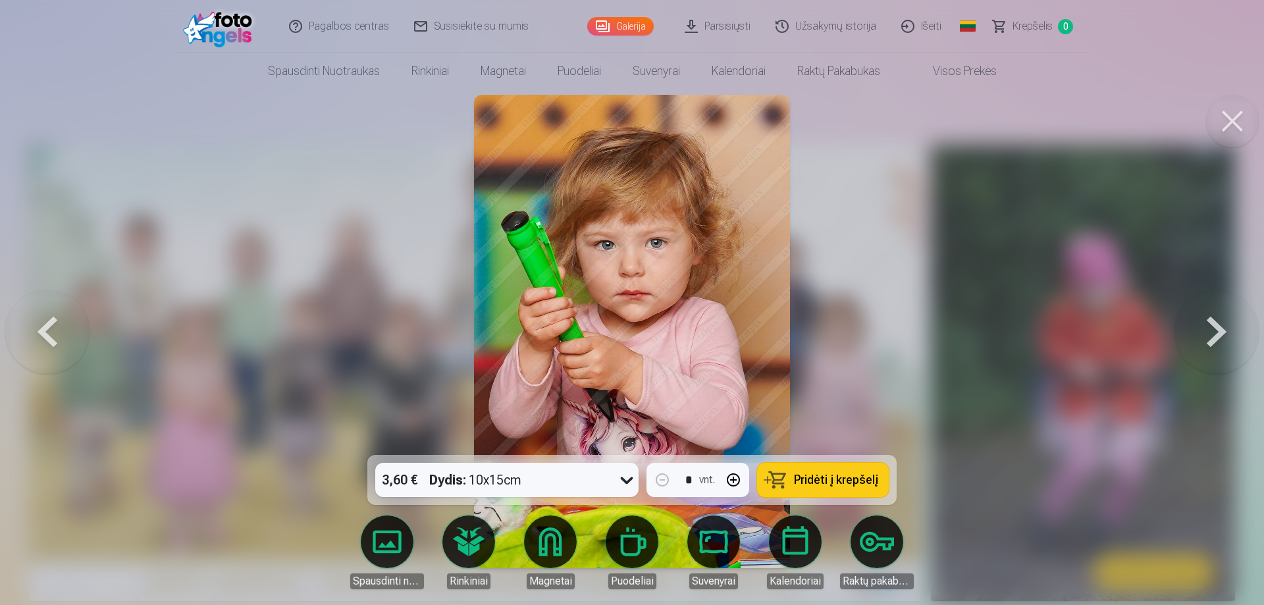
click at [1208, 328] on button at bounding box center [1216, 331] width 84 height 220
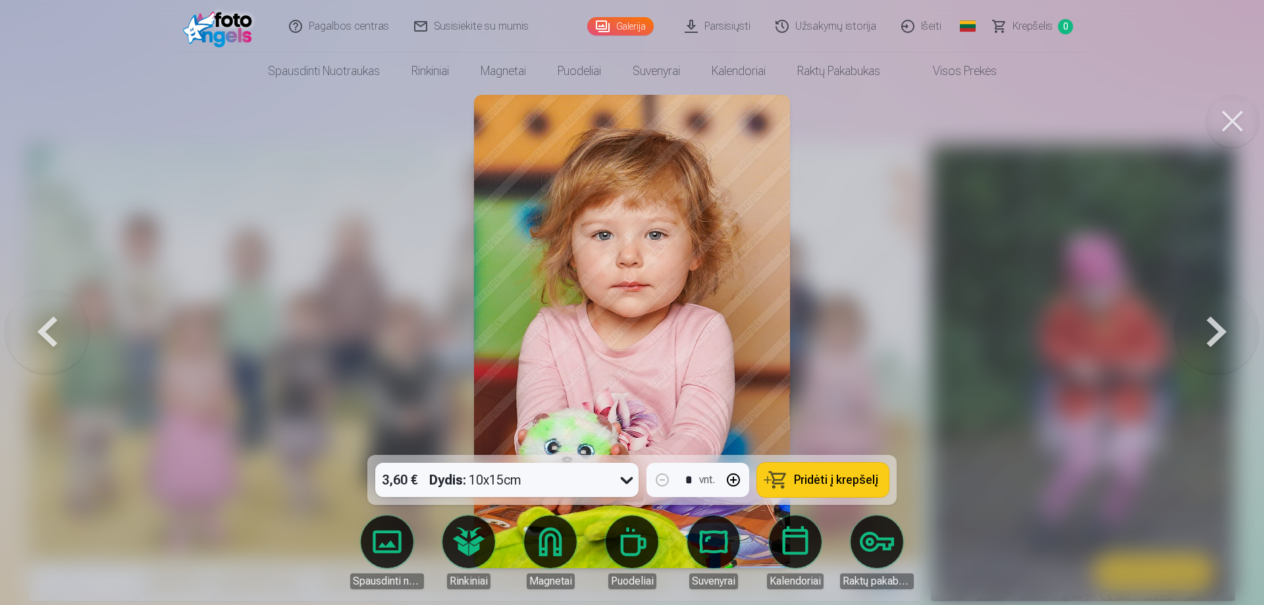
click at [716, 26] on link "Parsisiųsti" at bounding box center [718, 26] width 91 height 53
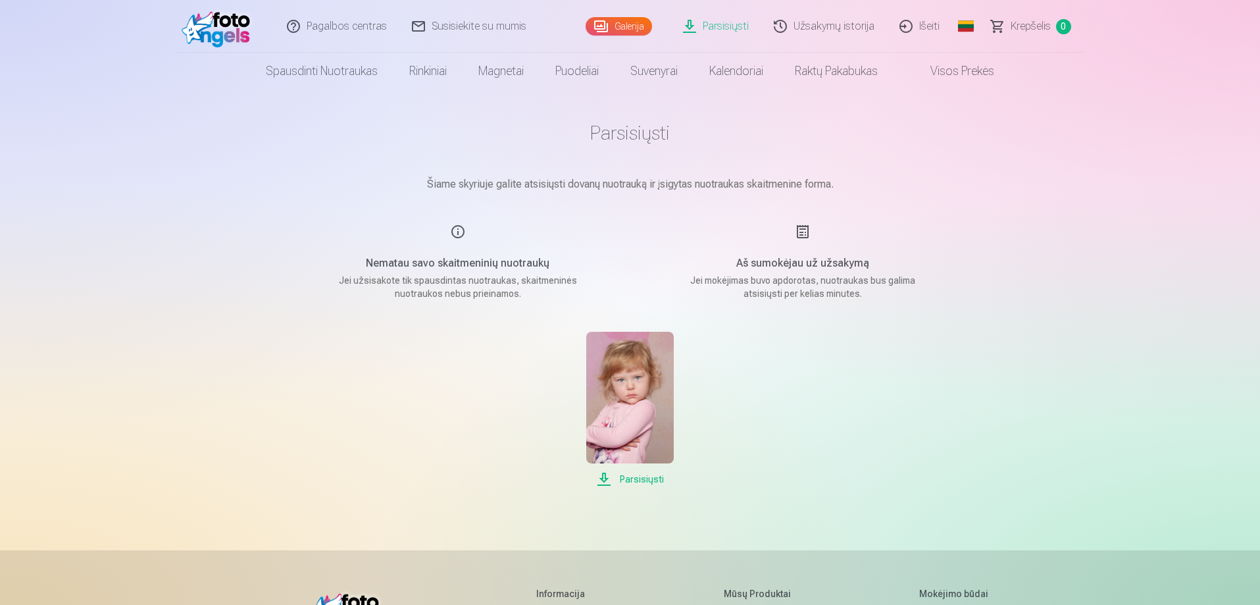
click at [636, 480] on span "Parsisiųsti" at bounding box center [630, 479] width 88 height 16
